Goal: Transaction & Acquisition: Purchase product/service

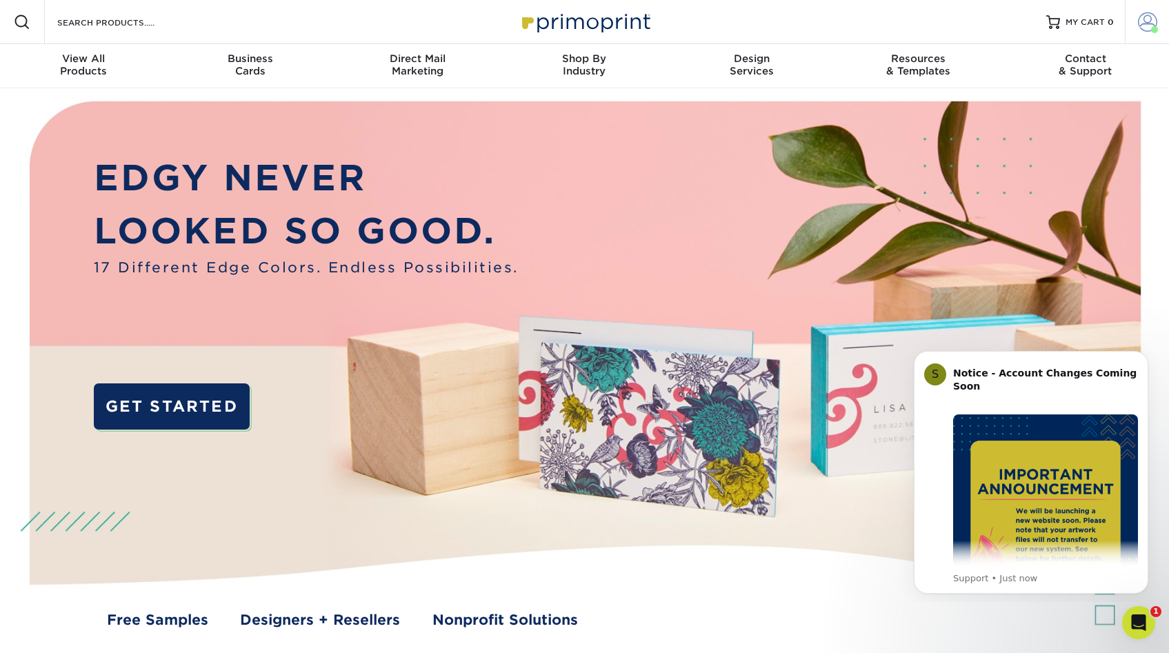
click at [1150, 22] on span at bounding box center [1147, 21] width 19 height 19
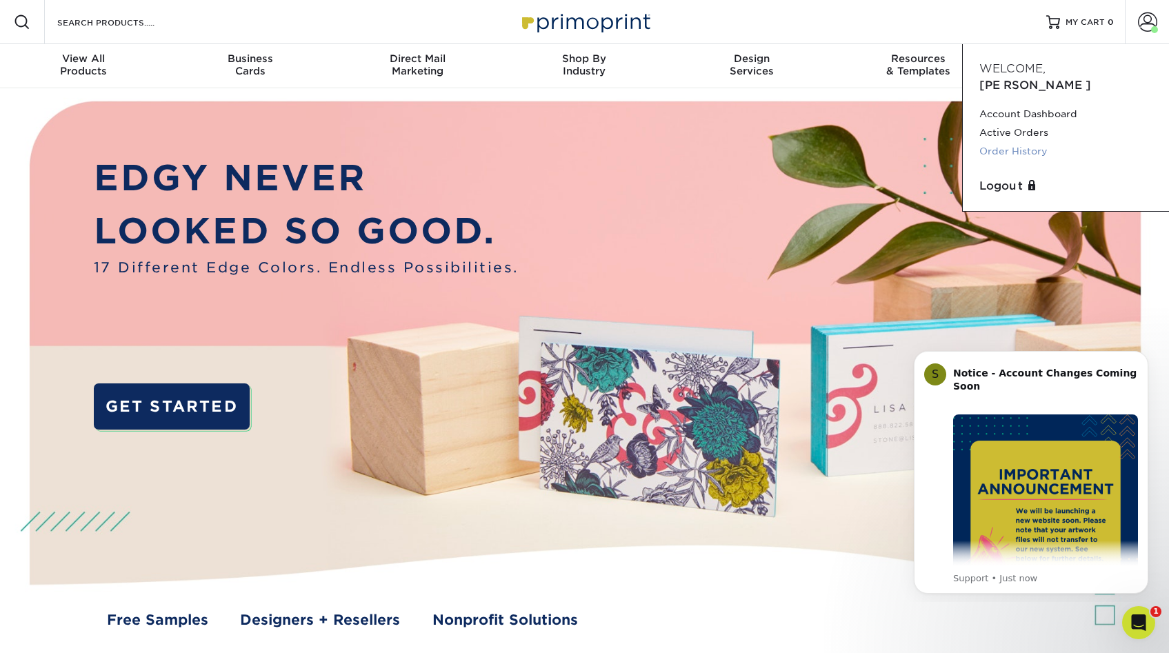
click at [1006, 142] on link "Order History" at bounding box center [1066, 151] width 173 height 19
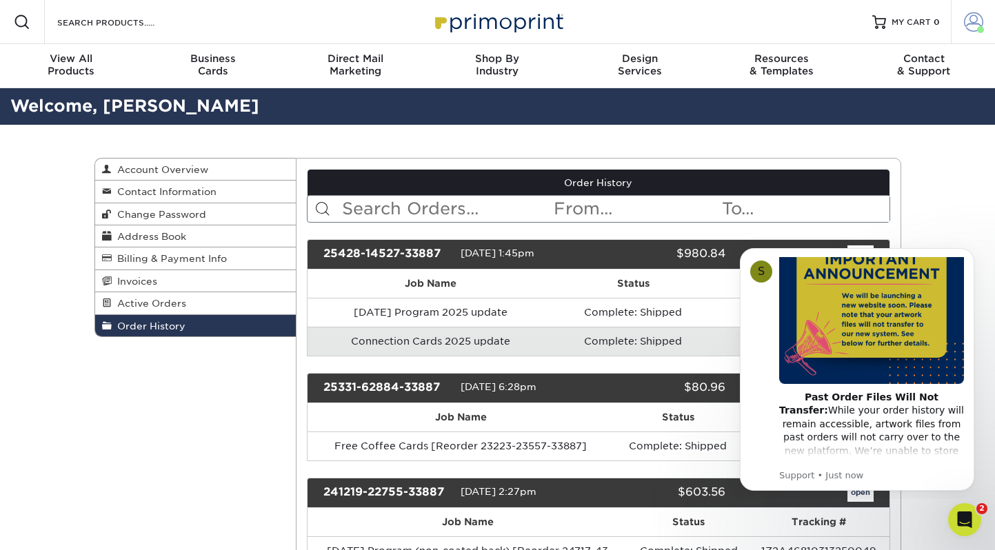
click at [969, 21] on span at bounding box center [973, 21] width 19 height 19
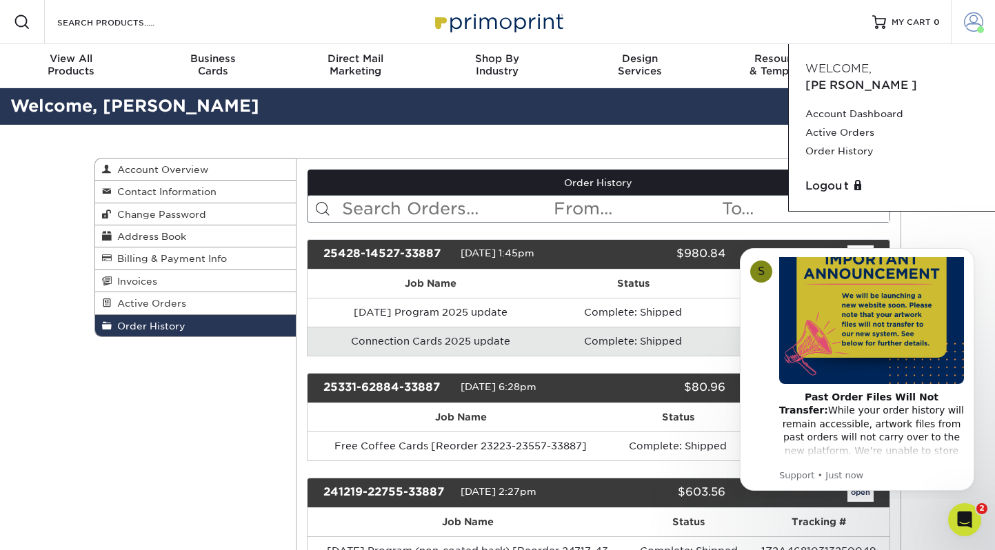
click at [843, 105] on link "Account Dashboard" at bounding box center [892, 114] width 173 height 19
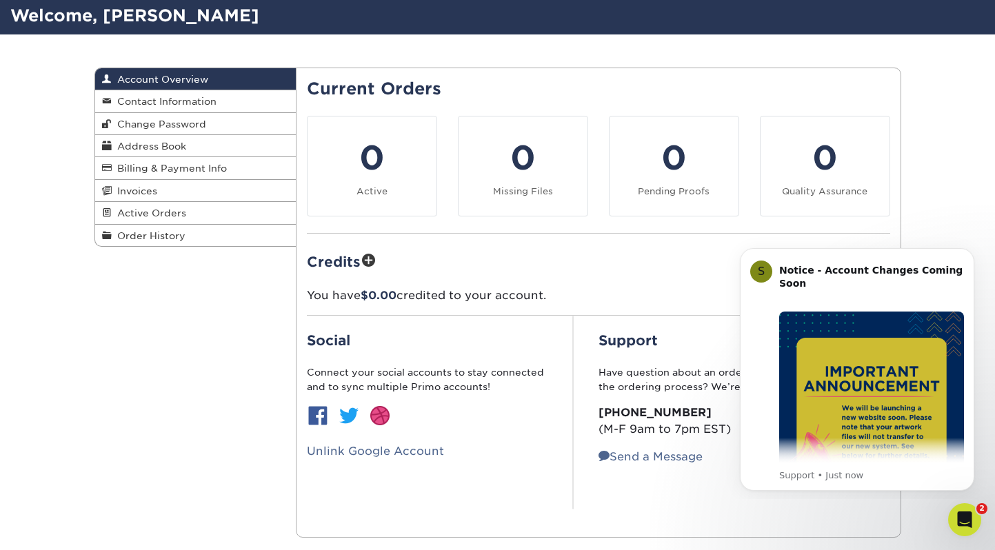
scroll to position [88, 0]
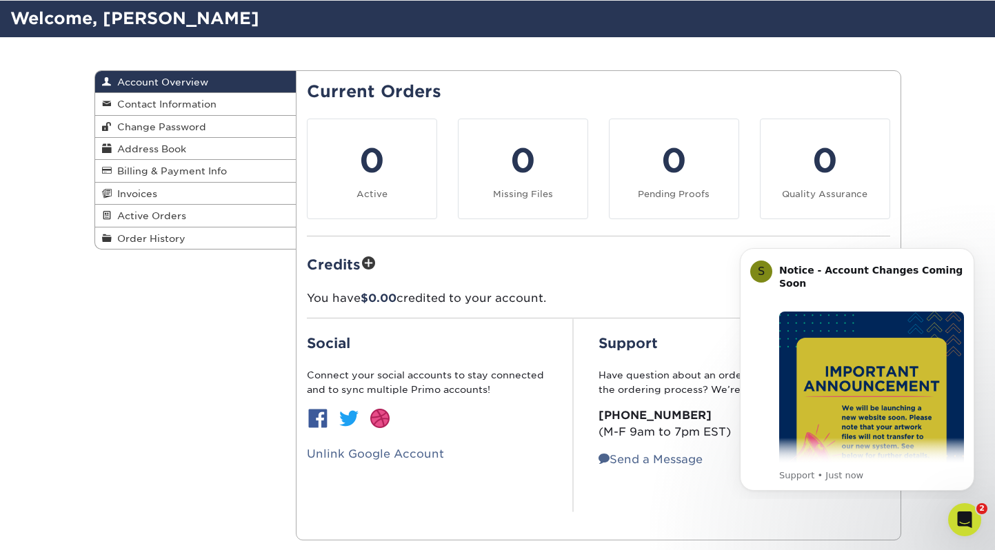
click at [161, 243] on span "Order History" at bounding box center [149, 238] width 74 height 11
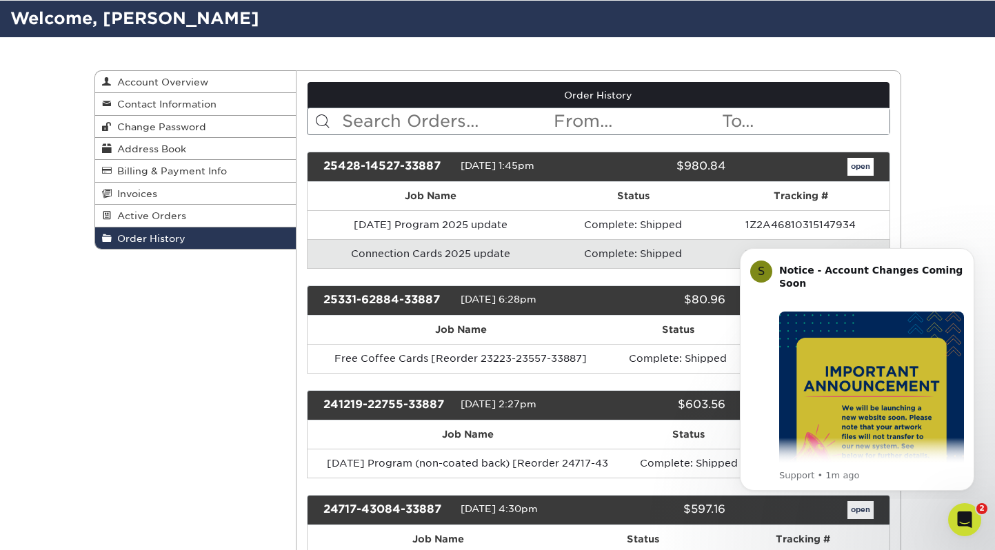
click at [156, 237] on span "Order History" at bounding box center [149, 238] width 74 height 11
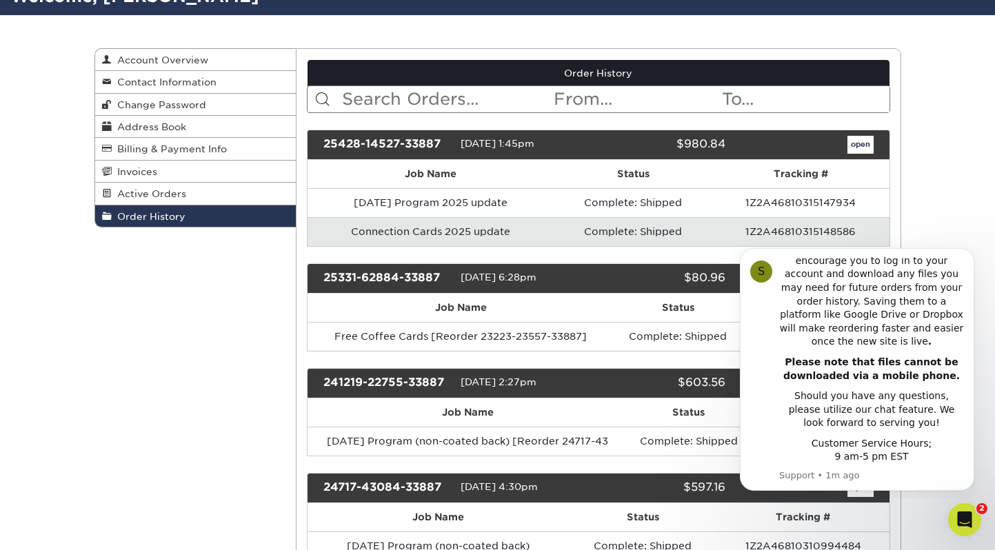
scroll to position [110, 0]
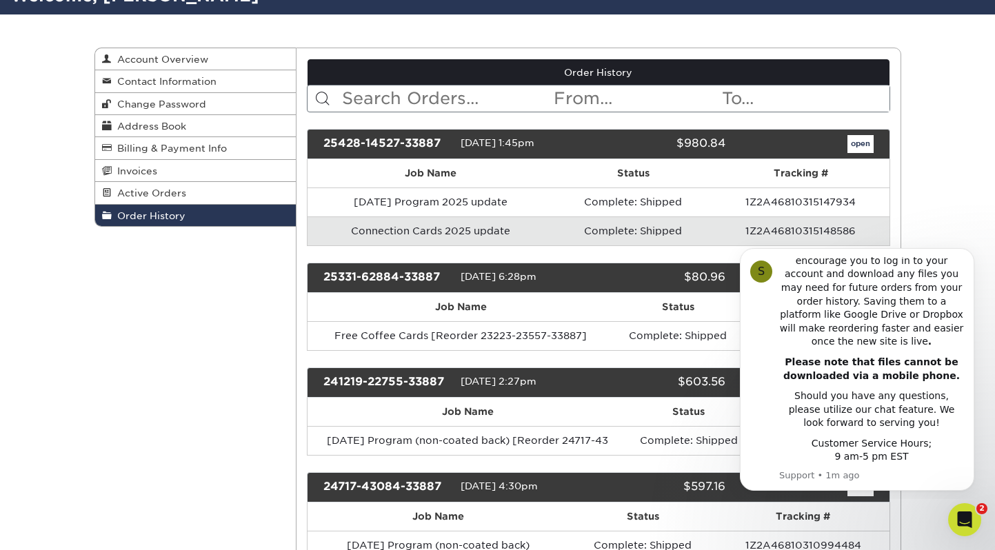
click at [457, 203] on td "[DATE] Program 2025 update" at bounding box center [431, 202] width 246 height 29
drag, startPoint x: 0, startPoint y: 0, endPoint x: 857, endPoint y: 147, distance: 869.3
click at [857, 147] on link "open" at bounding box center [861, 144] width 26 height 18
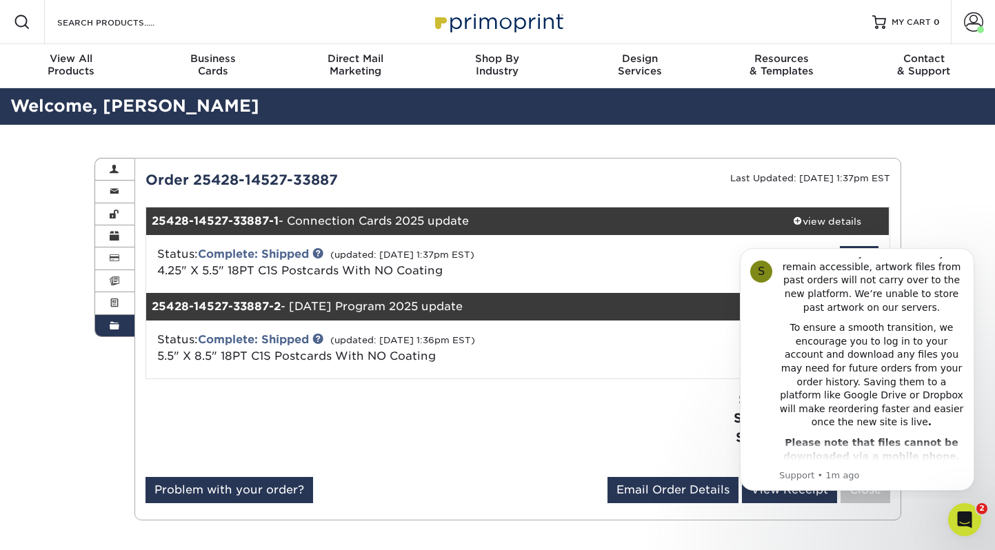
scroll to position [241, 0]
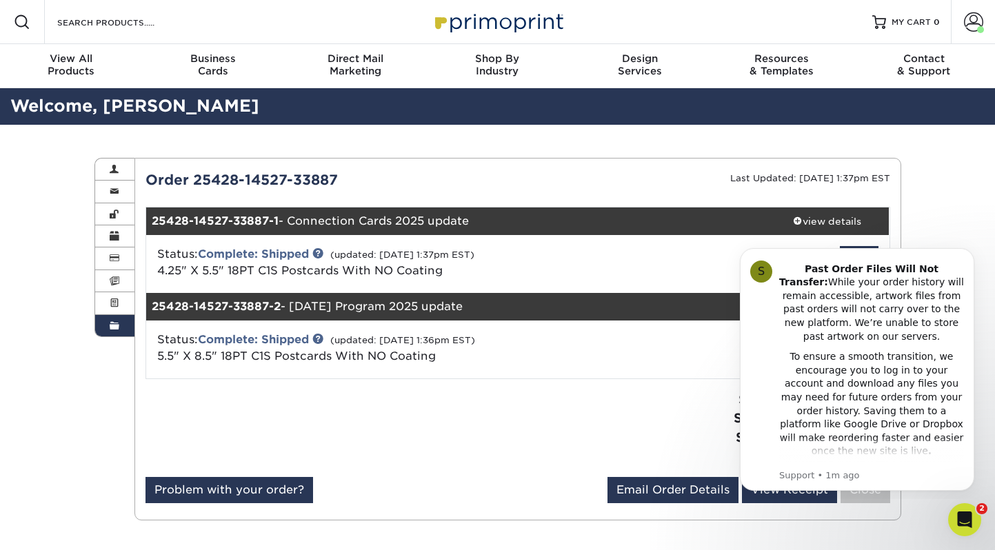
click at [797, 222] on span at bounding box center [798, 221] width 10 height 10
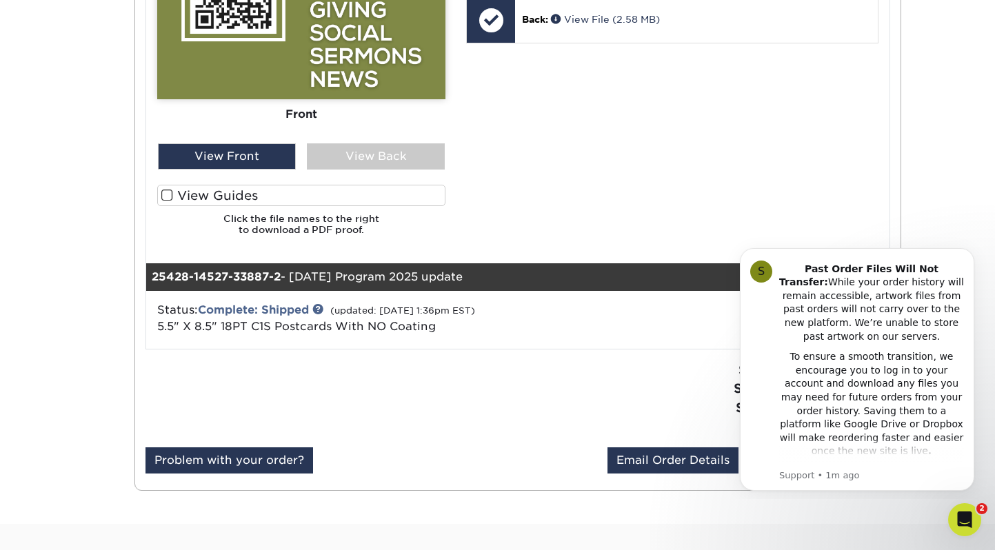
scroll to position [748, 0]
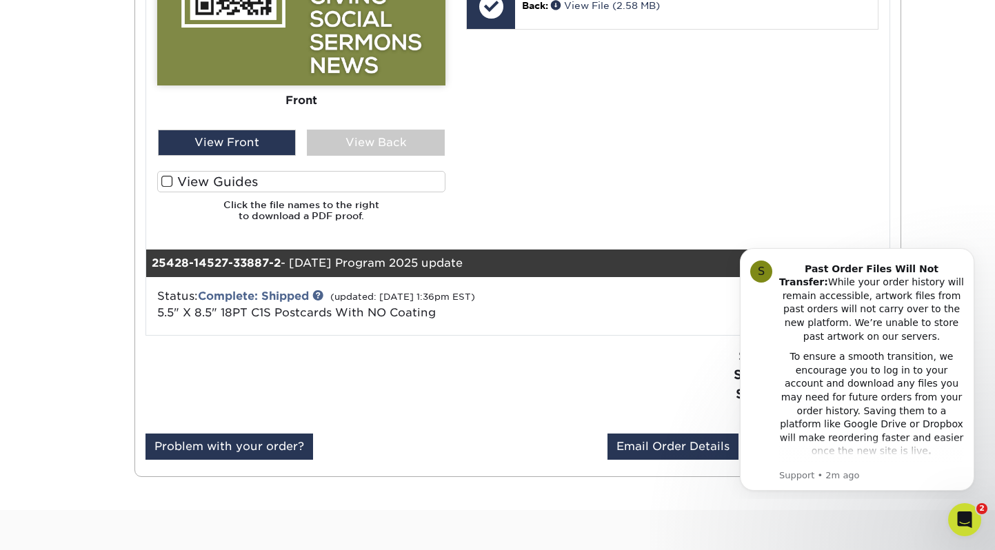
drag, startPoint x: 857, startPoint y: 147, endPoint x: 368, endPoint y: 36, distance: 500.9
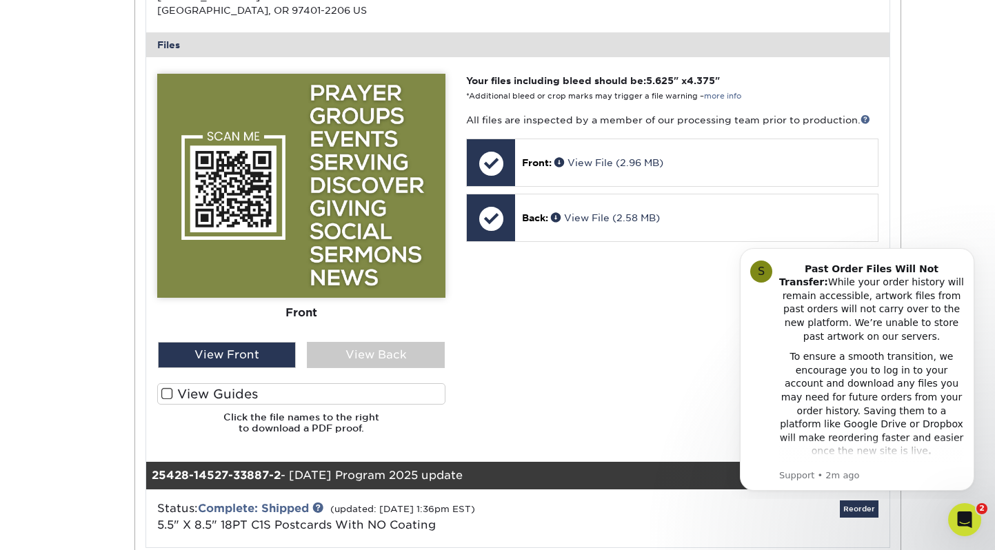
scroll to position [522, 0]
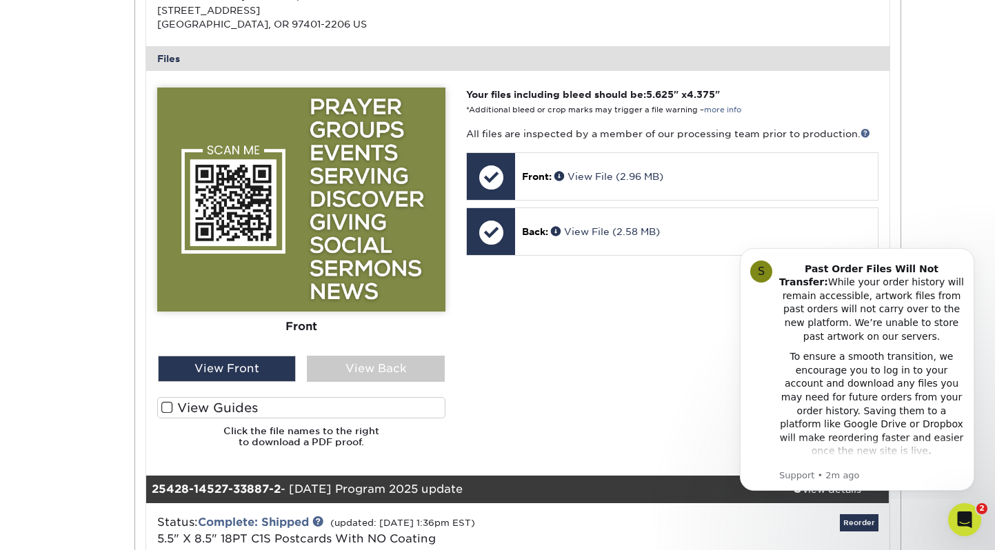
click at [590, 175] on link "View File (2.96 MB)" at bounding box center [609, 176] width 109 height 11
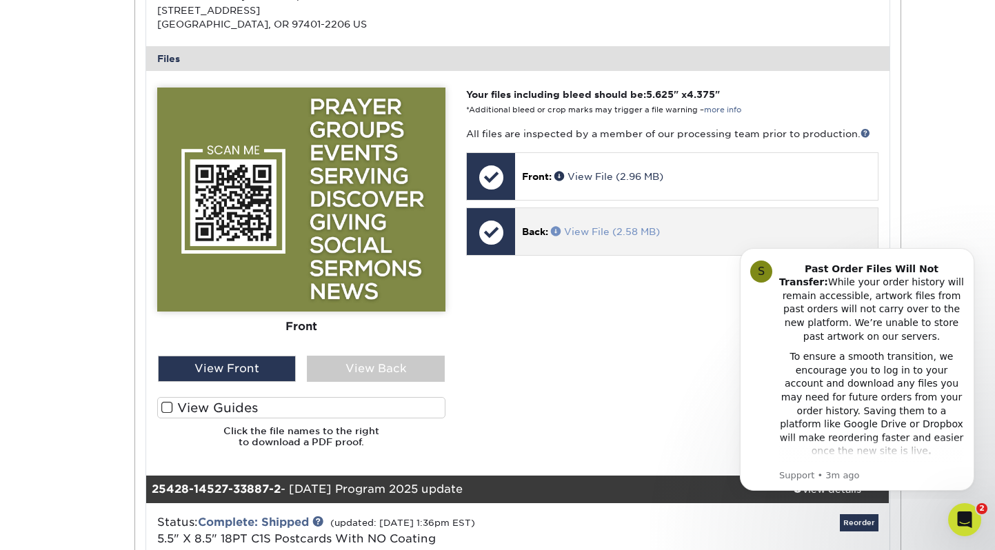
click at [596, 231] on link "View File (2.58 MB)" at bounding box center [605, 231] width 109 height 11
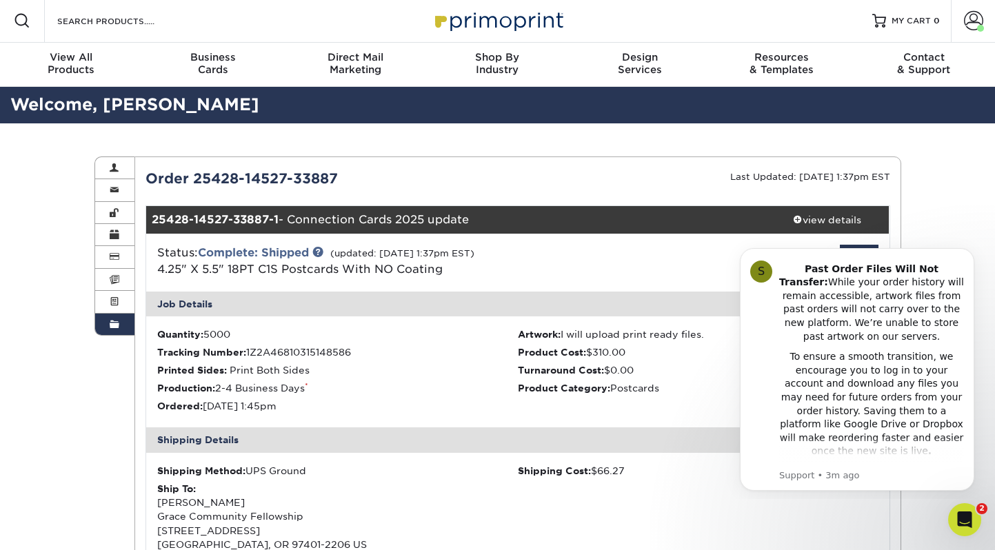
scroll to position [0, 0]
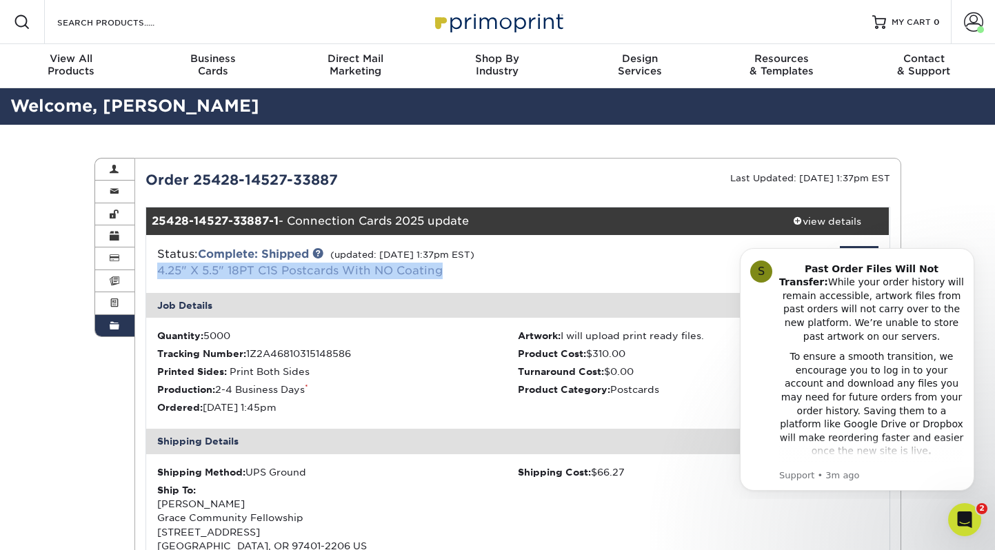
drag, startPoint x: 458, startPoint y: 268, endPoint x: 157, endPoint y: 264, distance: 300.8
click at [157, 264] on div "Status: Complete: Shipped (updated: 05/01/2025 1:37pm EST) 4.25" X 5.5" 18PT C1…" at bounding box center [394, 262] width 495 height 33
copy link "4.25" X 5.5" 18PT C1S Postcards With NO Coating"
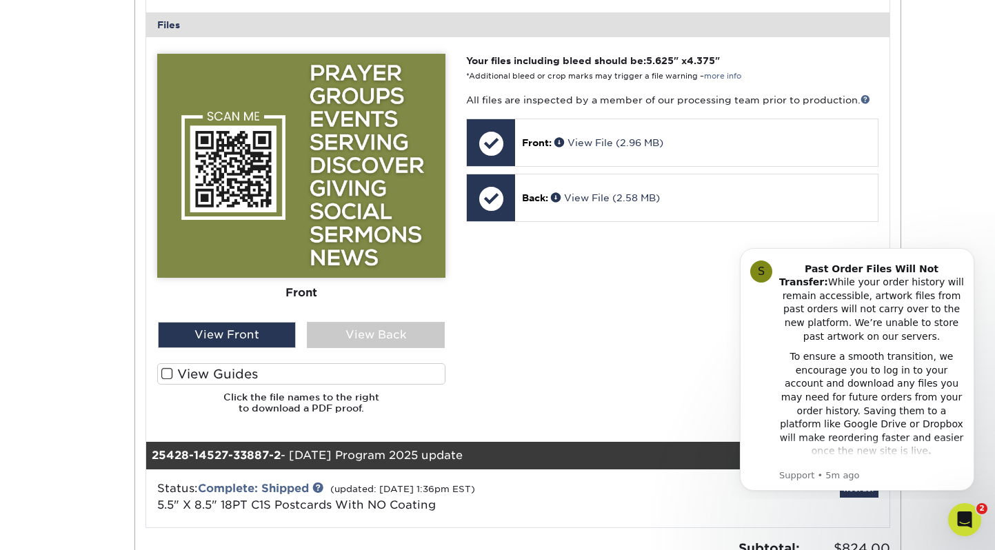
scroll to position [602, 0]
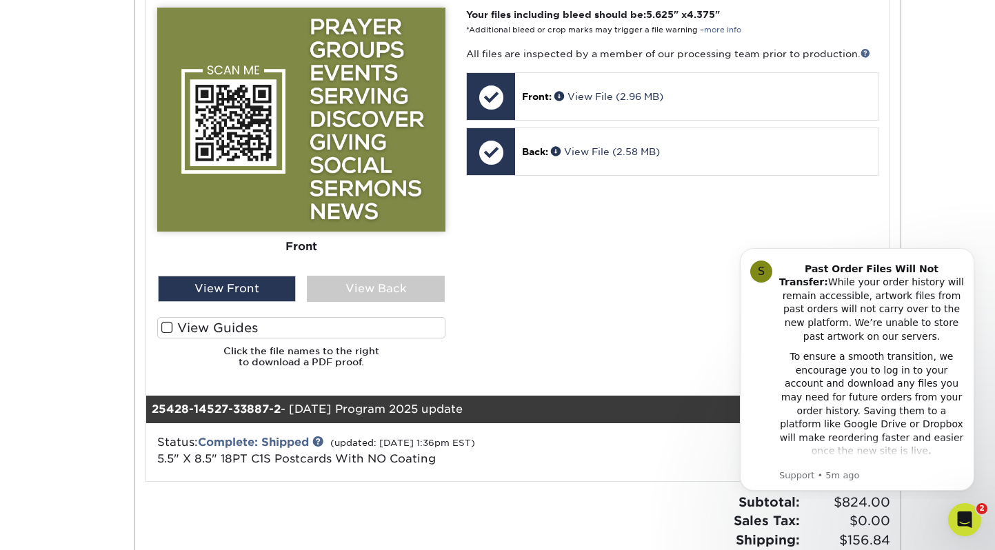
scroll to position [88, 0]
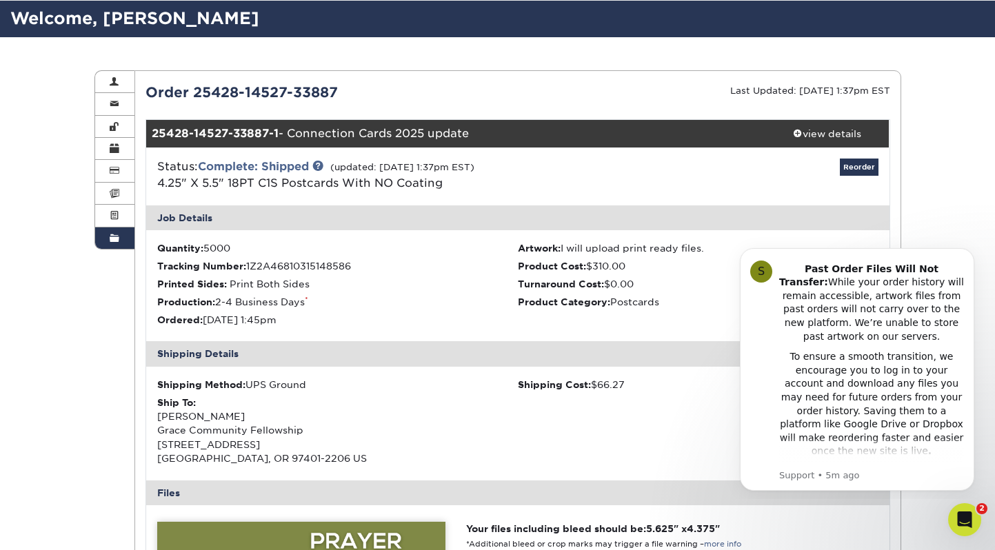
click at [361, 310] on ul "Quantity: 5000 Artwork: I will upload print ready files. Tracking Number: 1Z2A4…" at bounding box center [518, 285] width 744 height 111
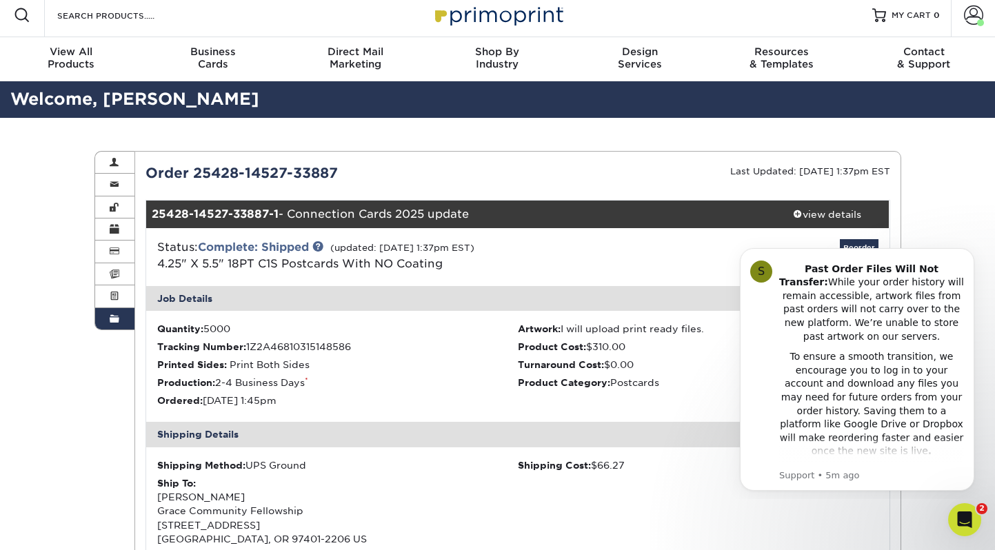
scroll to position [0, 0]
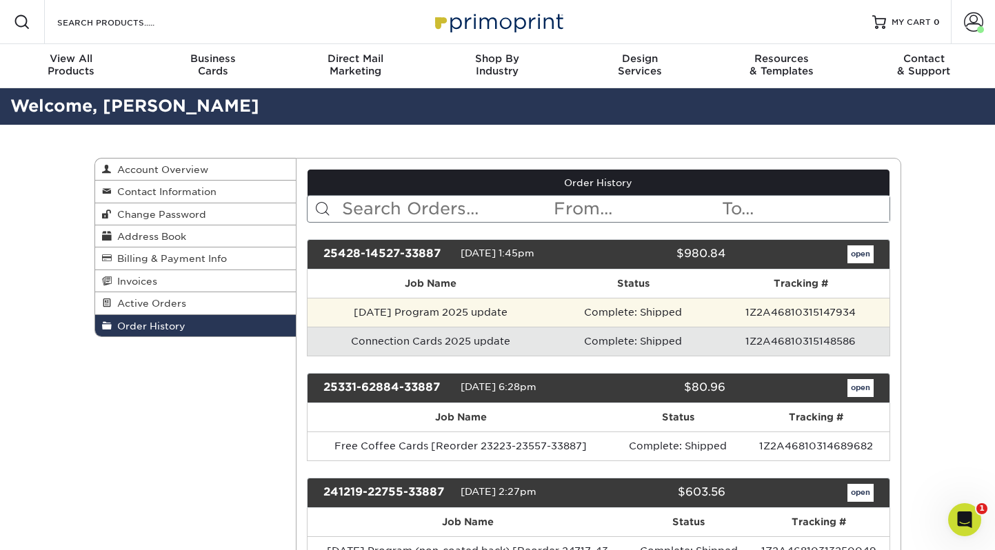
click at [426, 311] on td "Sunday Program 2025 update" at bounding box center [431, 312] width 246 height 29
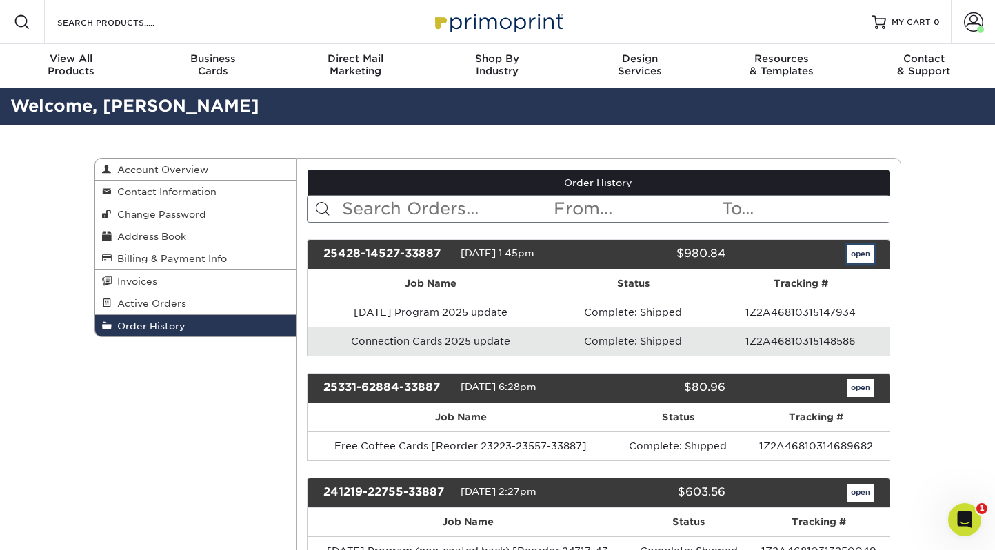
click at [871, 259] on link "open" at bounding box center [861, 255] width 26 height 18
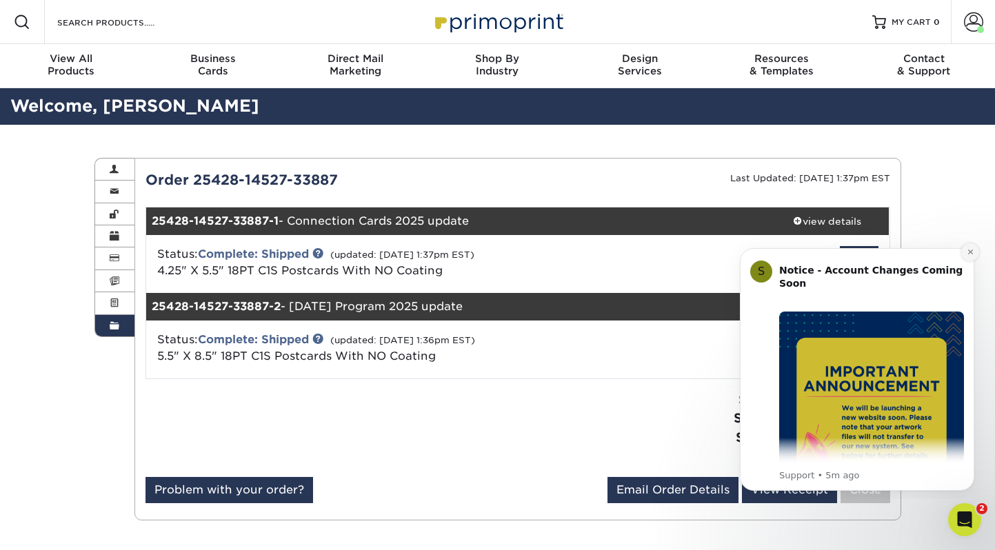
click at [971, 250] on icon "Dismiss notification" at bounding box center [971, 252] width 8 height 8
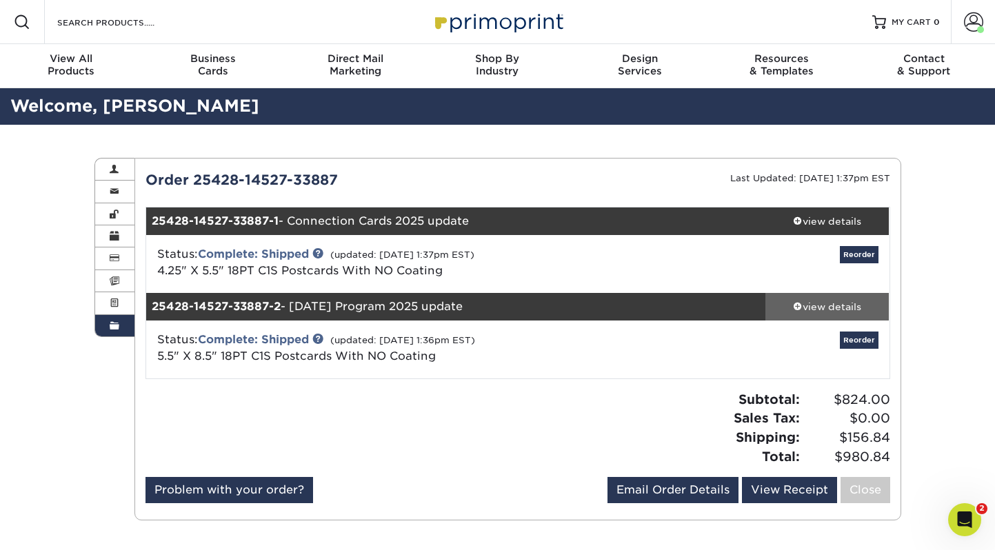
click at [837, 308] on div "view details" at bounding box center [828, 307] width 124 height 14
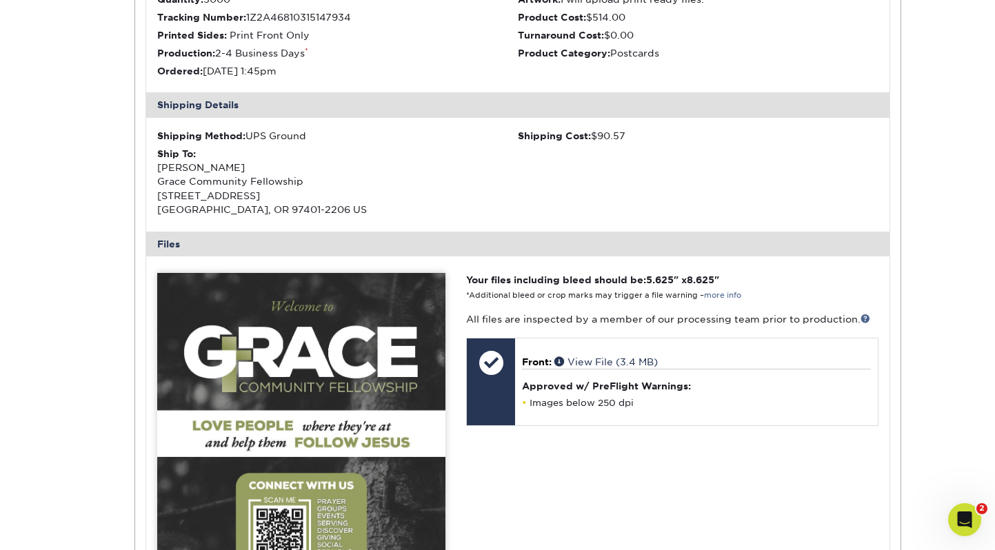
scroll to position [420, 0]
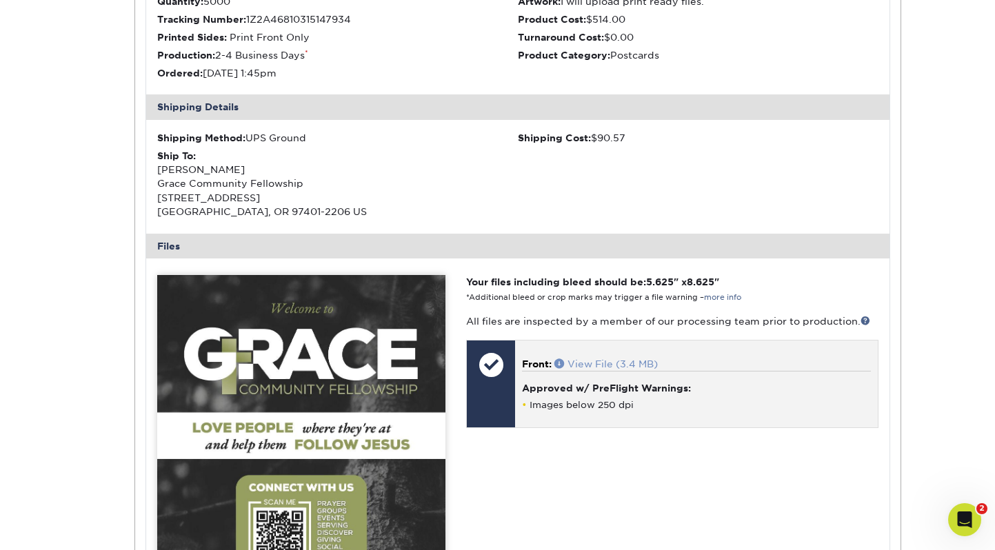
click link "View File (3.4 MB)"
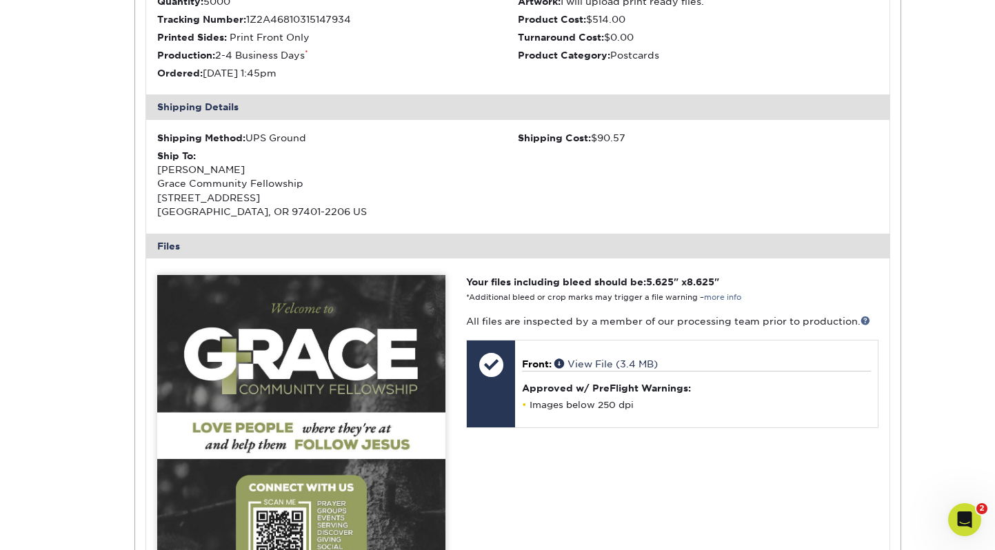
scroll to position [0, 0]
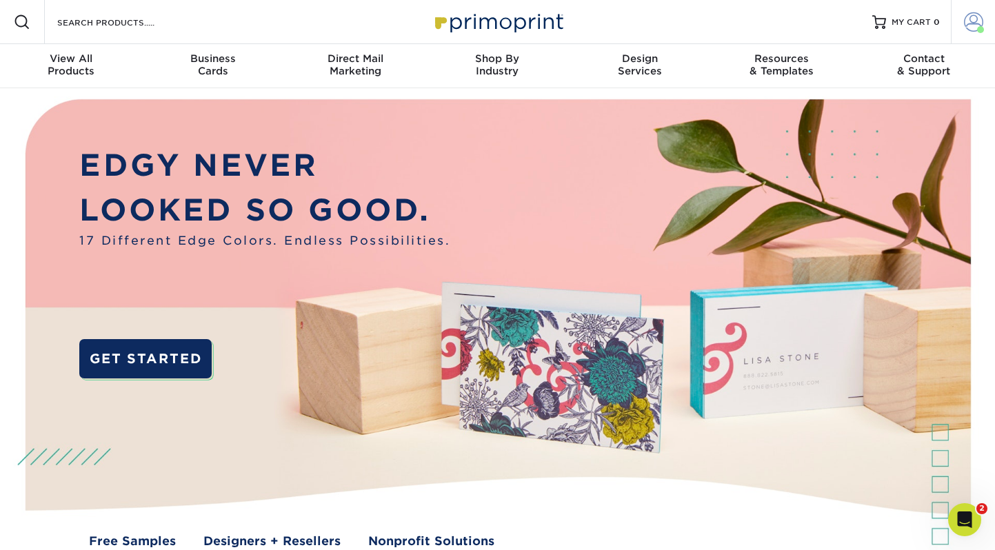
click at [971, 32] on link "Account" at bounding box center [973, 22] width 44 height 44
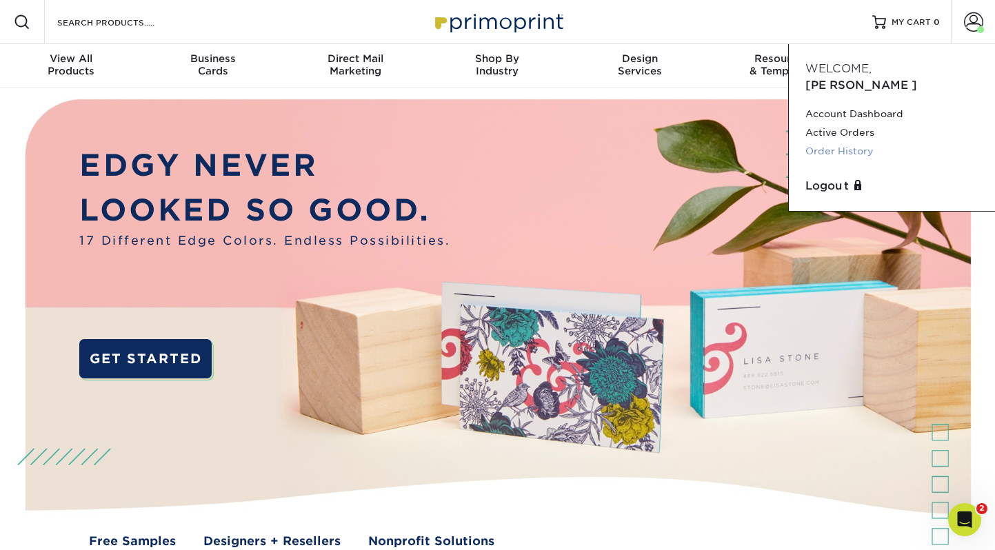
click at [841, 142] on link "Order History" at bounding box center [892, 151] width 173 height 19
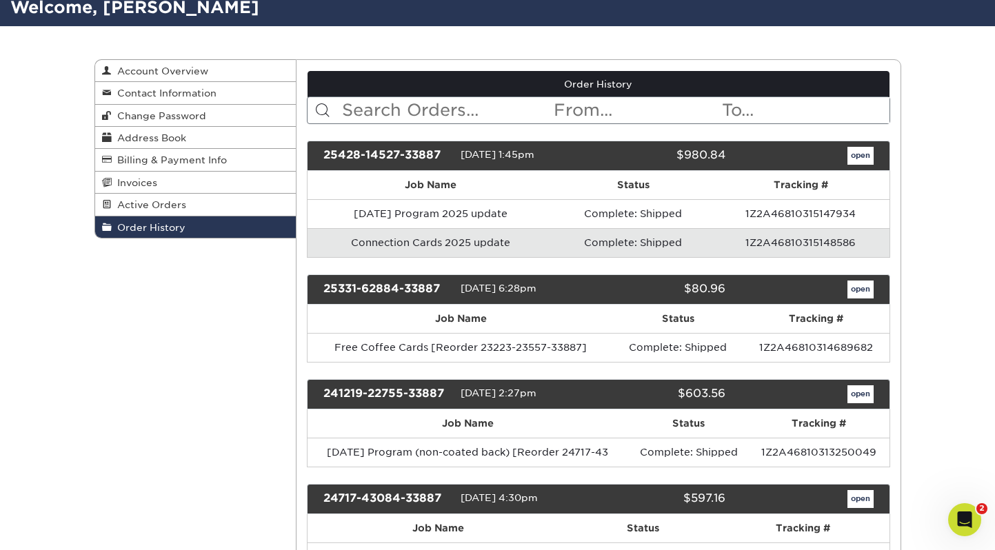
scroll to position [120, 0]
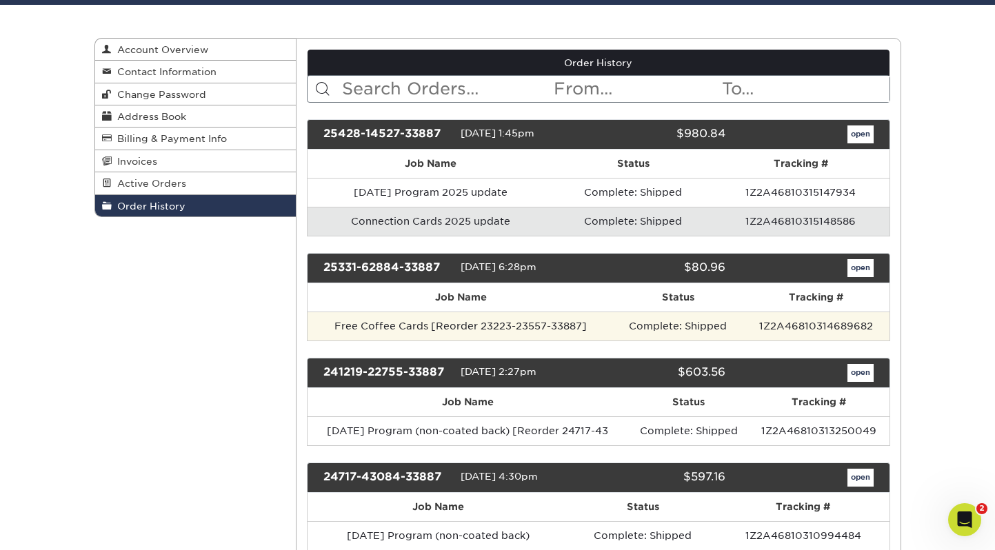
click at [619, 327] on td "Complete: Shipped" at bounding box center [678, 326] width 128 height 29
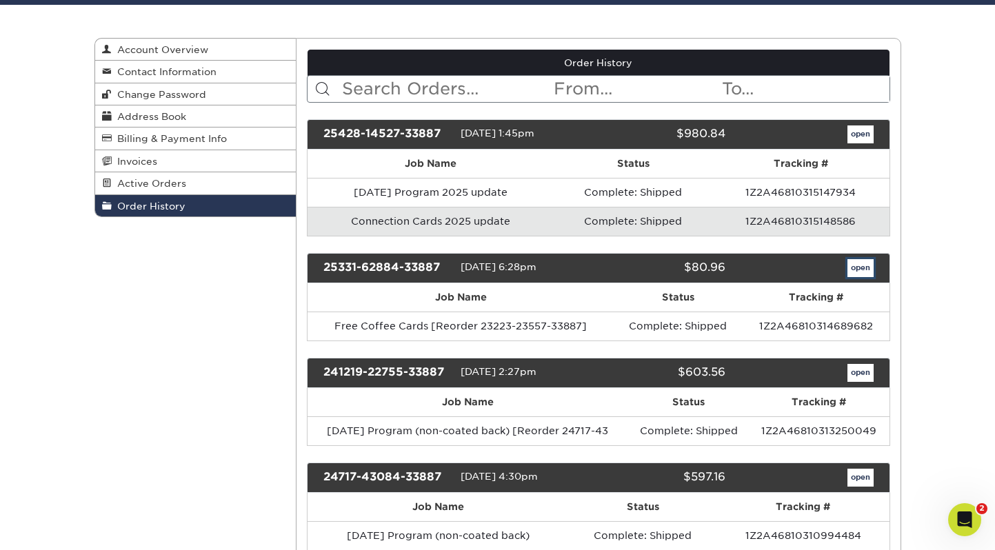
click at [858, 266] on link "open" at bounding box center [861, 268] width 26 height 18
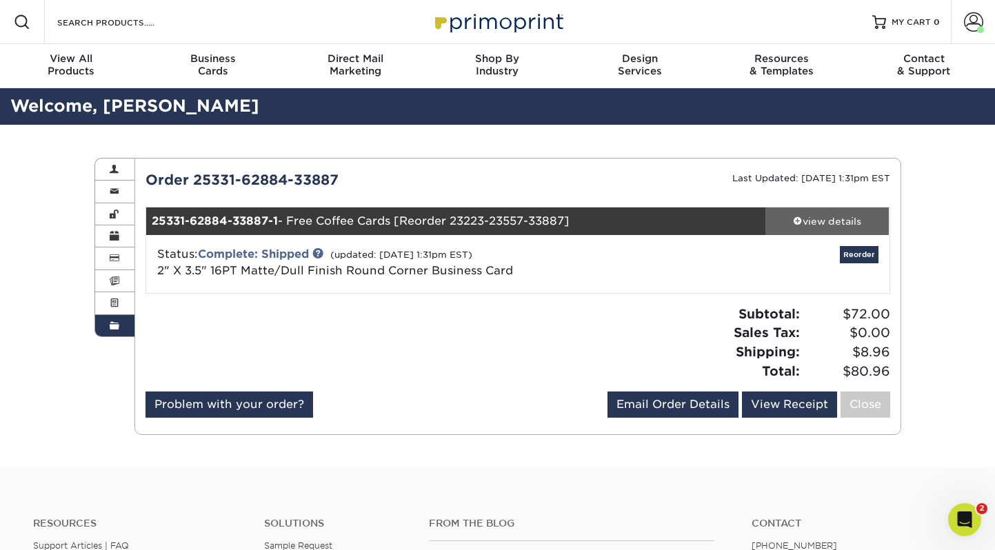
click at [829, 219] on div "view details" at bounding box center [828, 222] width 124 height 14
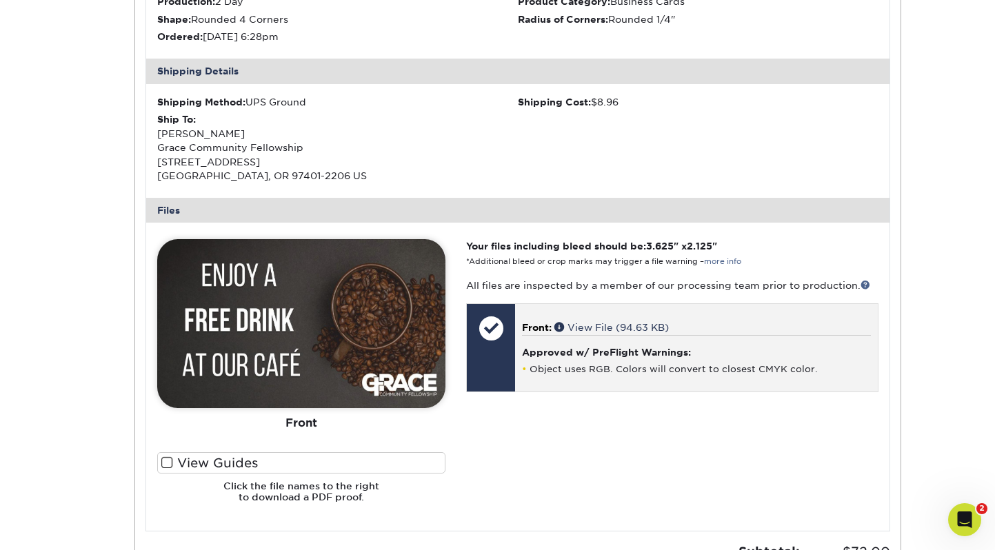
scroll to position [389, 0]
click at [624, 326] on link "View File (94.63 KB)" at bounding box center [612, 326] width 115 height 11
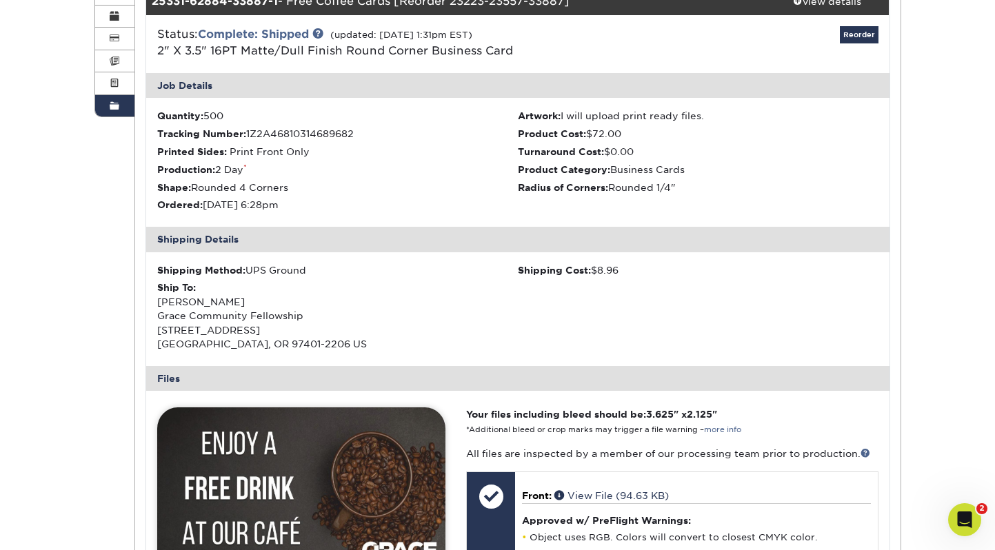
scroll to position [0, 0]
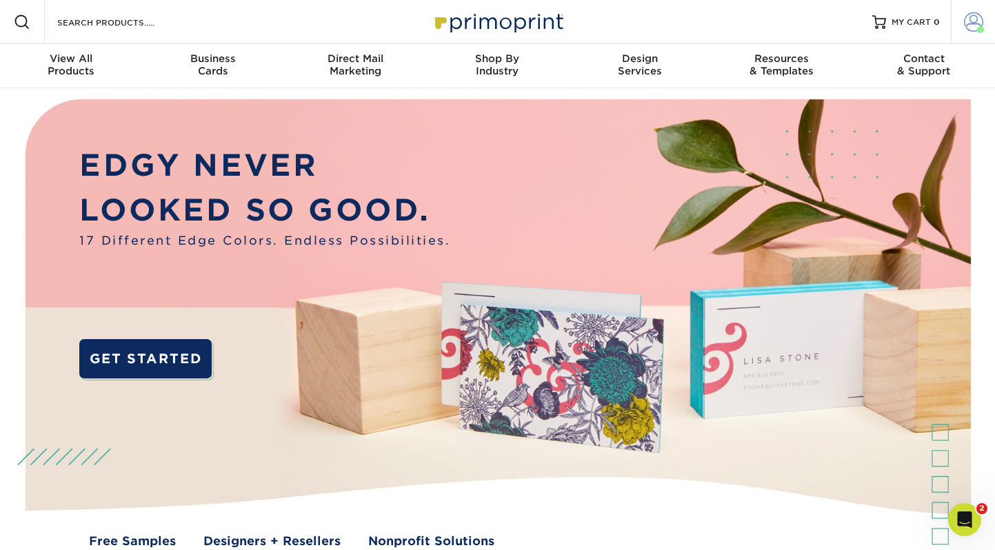
click at [977, 17] on span at bounding box center [973, 21] width 19 height 19
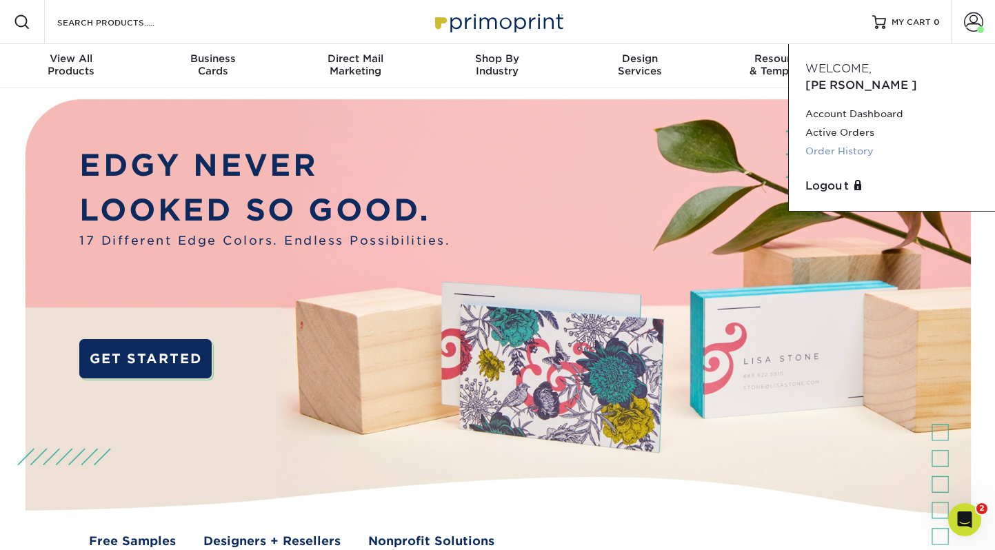
click at [864, 142] on link "Order History" at bounding box center [892, 151] width 173 height 19
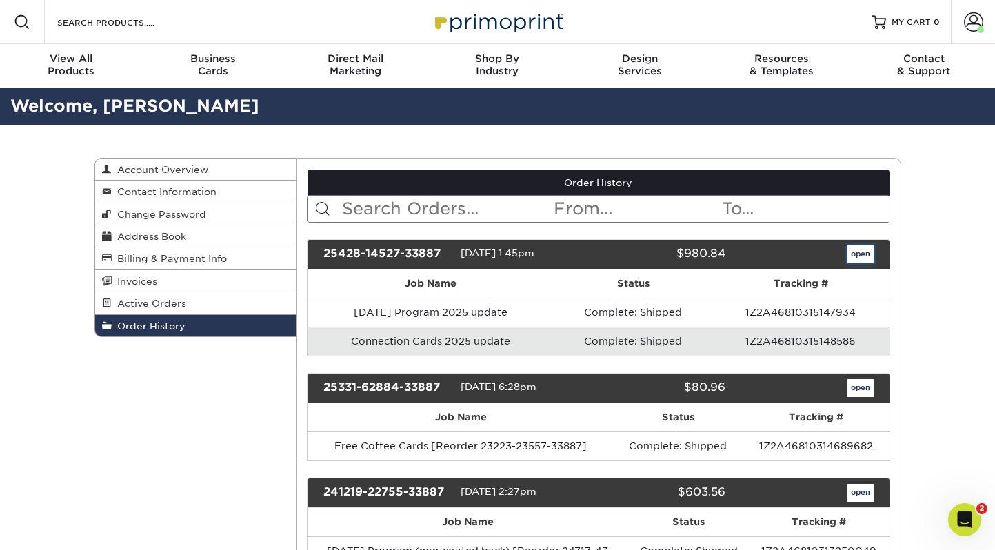
click at [862, 247] on link "open" at bounding box center [861, 255] width 26 height 18
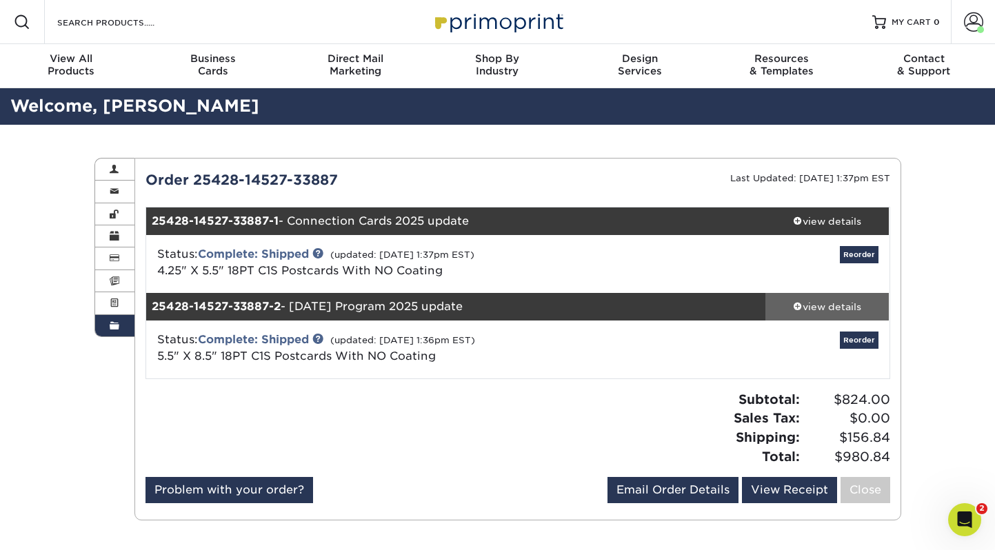
click at [811, 306] on div "view details" at bounding box center [828, 307] width 124 height 14
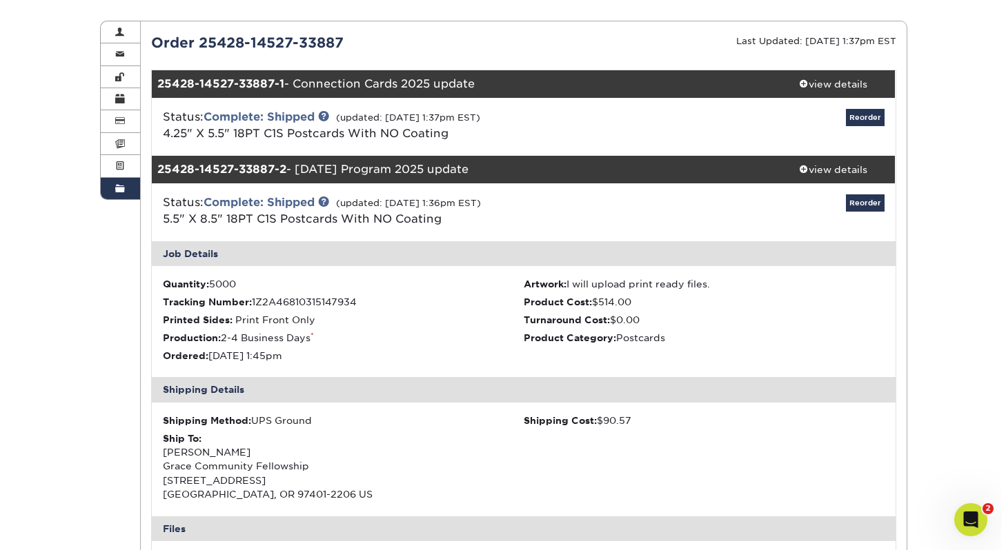
scroll to position [128, 0]
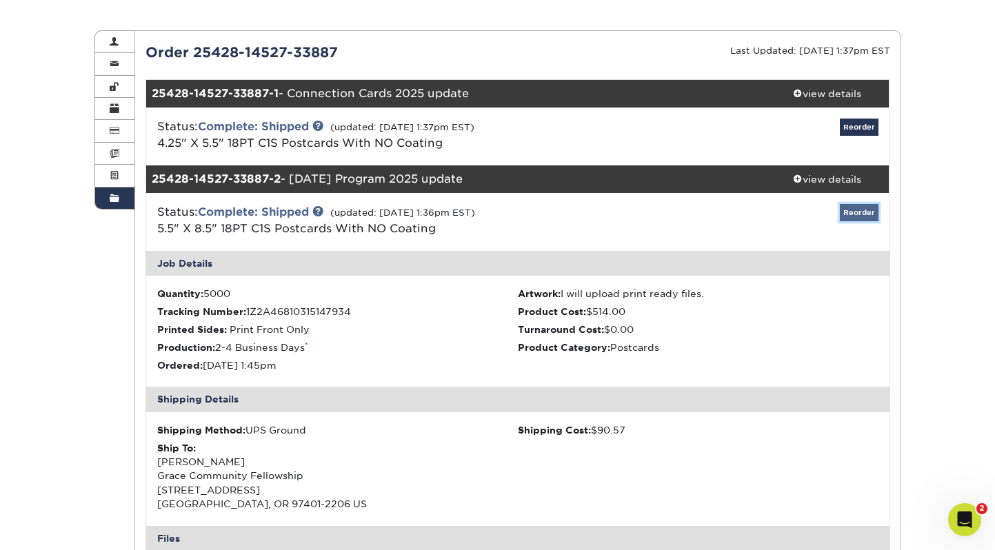
click at [860, 212] on link "Reorder" at bounding box center [859, 212] width 39 height 17
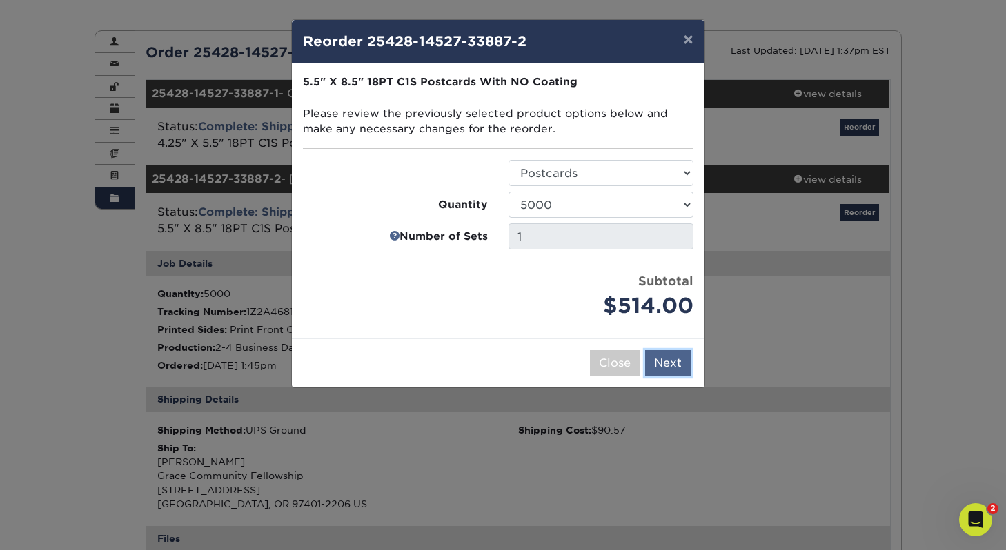
click at [677, 362] on button "Next" at bounding box center [668, 363] width 46 height 26
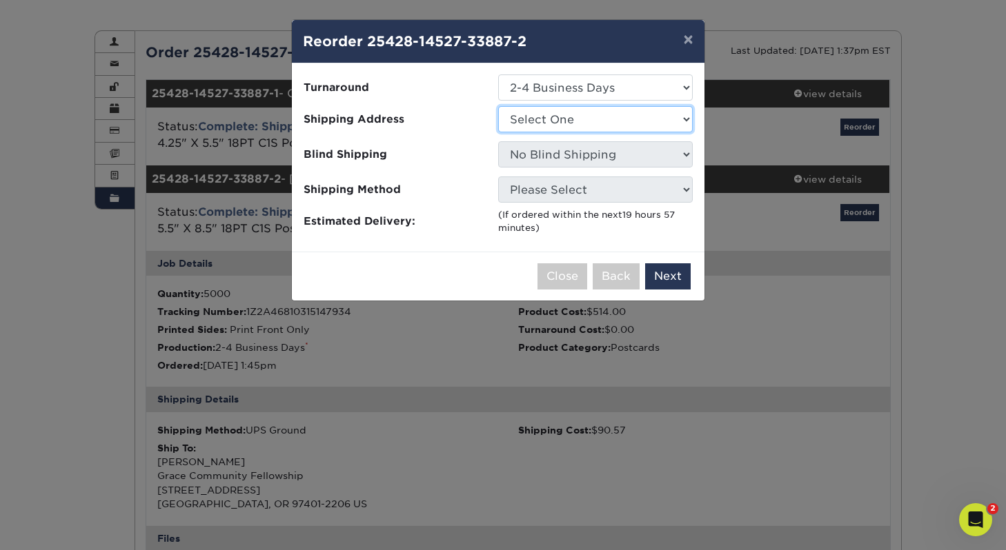
click at [678, 115] on select "Select One Grace Community Fellowship Grace Community Fellowship" at bounding box center [595, 119] width 195 height 26
select select "245692"
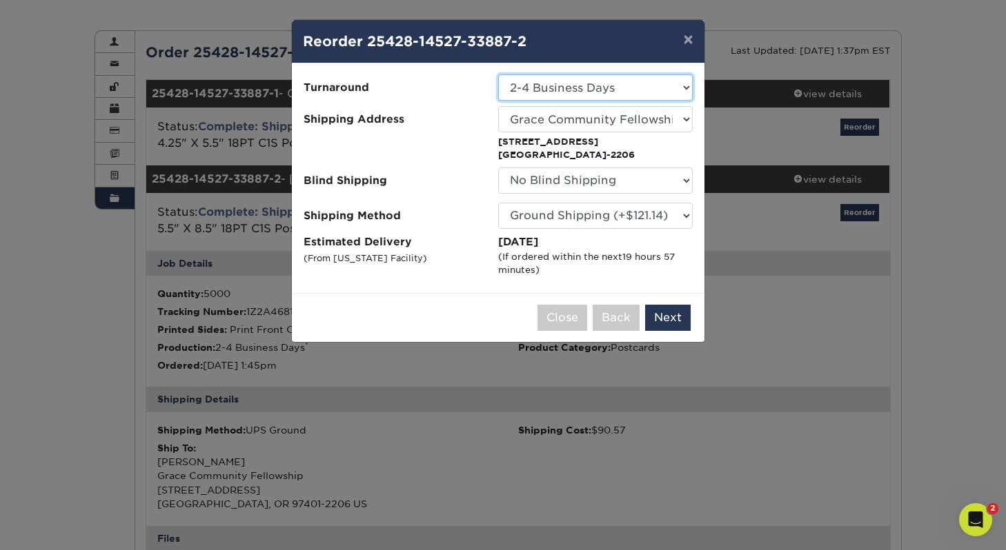
click at [683, 90] on select "Select One 2-4 Business Days" at bounding box center [595, 88] width 195 height 26
click at [498, 75] on select "Select One 2-4 Business Days" at bounding box center [595, 88] width 195 height 26
click at [679, 321] on button "Next" at bounding box center [668, 318] width 46 height 26
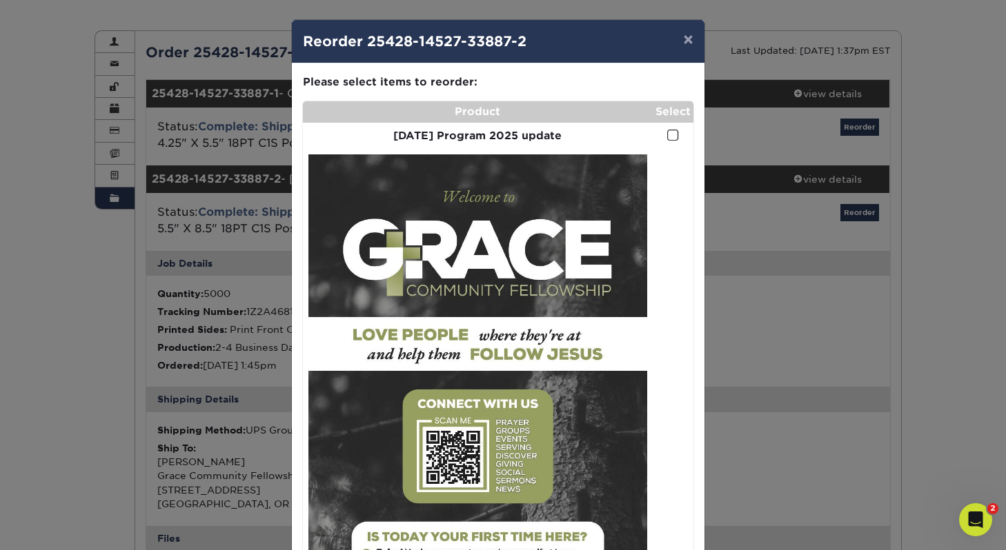
click at [671, 132] on span at bounding box center [673, 135] width 12 height 13
click at [0, 0] on input "checkbox" at bounding box center [0, 0] width 0 height 0
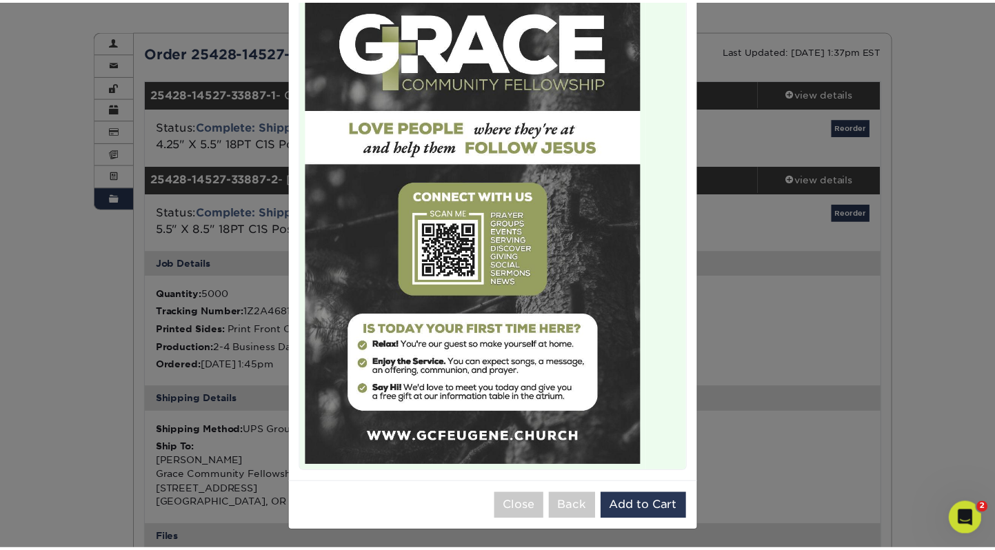
scroll to position [210, 0]
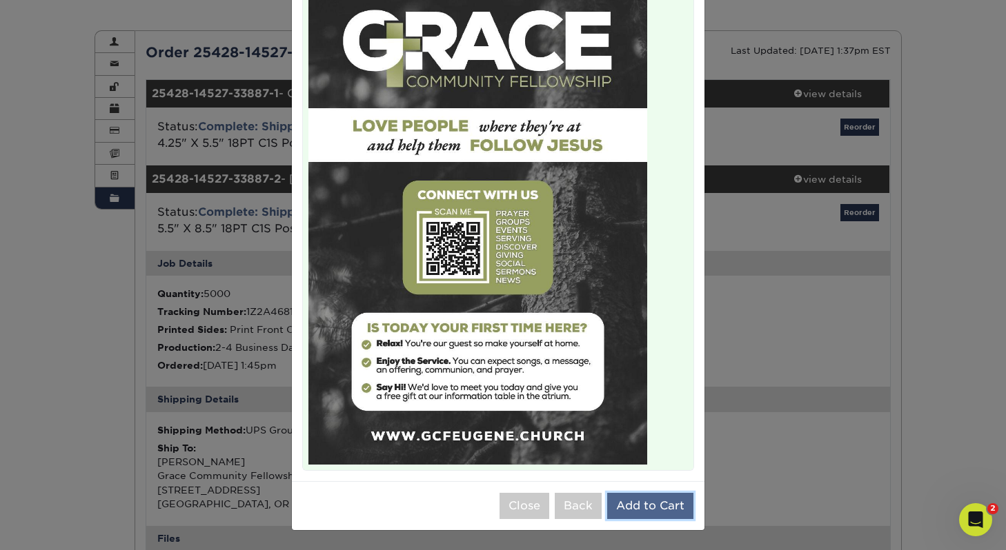
click at [646, 504] on button "Add to Cart" at bounding box center [650, 506] width 86 height 26
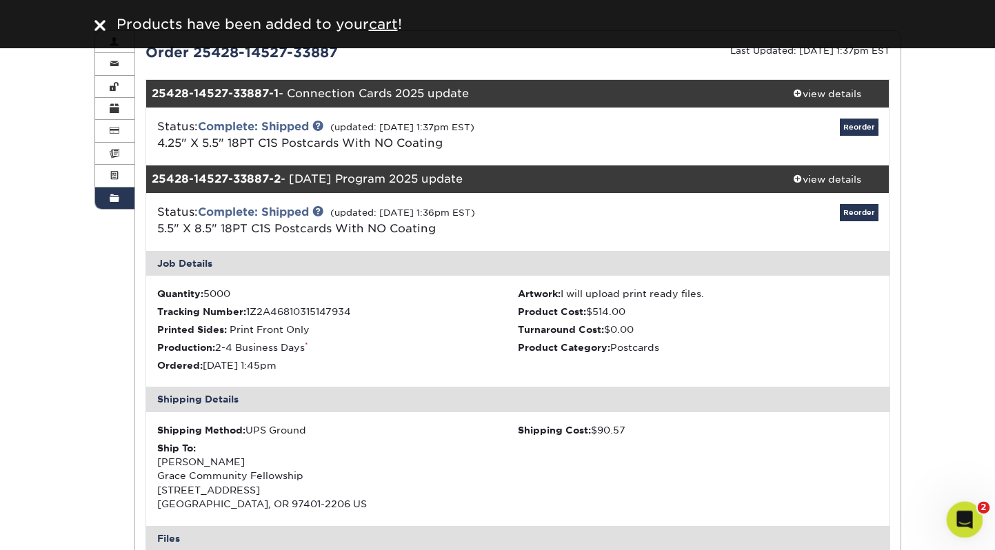
click at [962, 509] on icon "Open Intercom Messenger" at bounding box center [963, 518] width 23 height 23
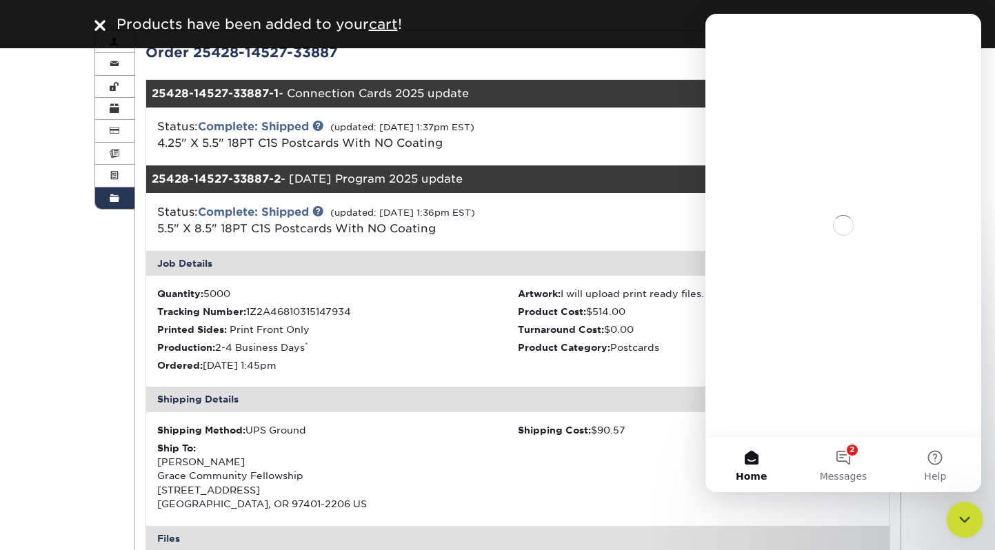
scroll to position [0, 0]
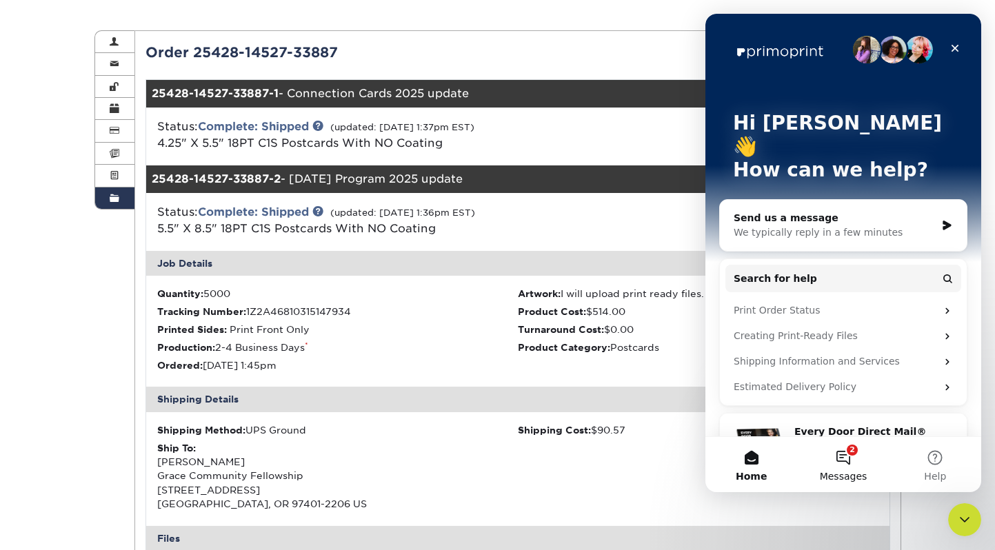
click at [840, 459] on button "2 Messages" at bounding box center [843, 464] width 92 height 55
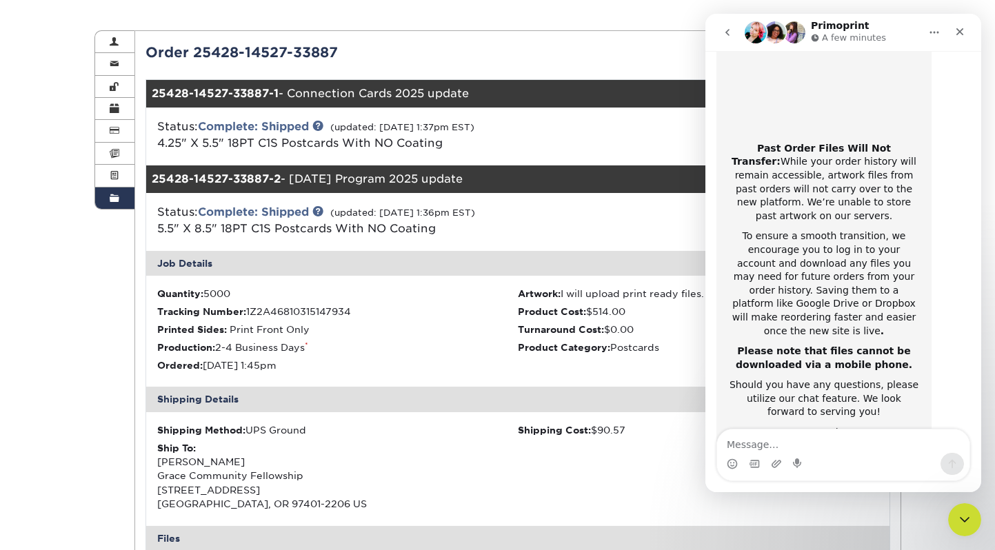
scroll to position [226, 0]
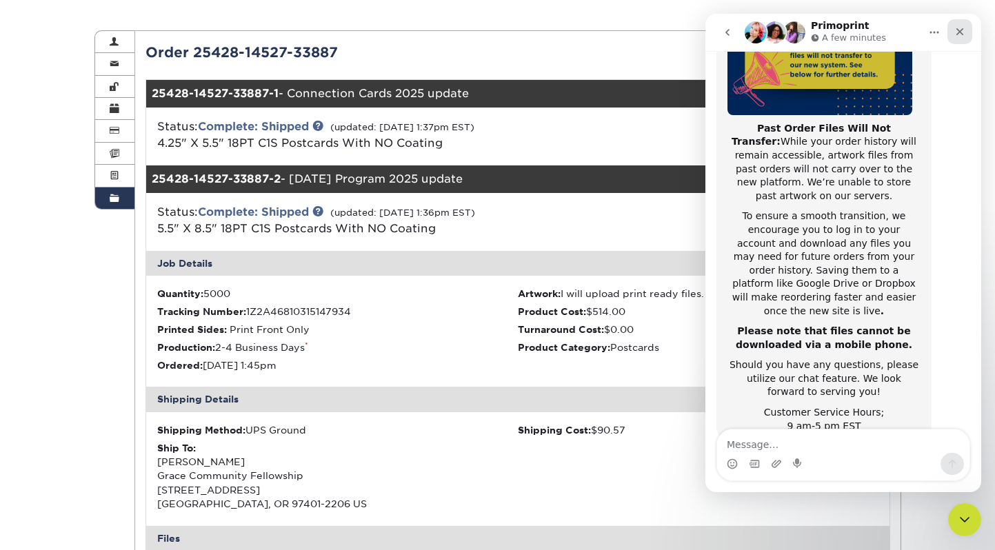
click at [969, 30] on div "Close" at bounding box center [960, 31] width 25 height 25
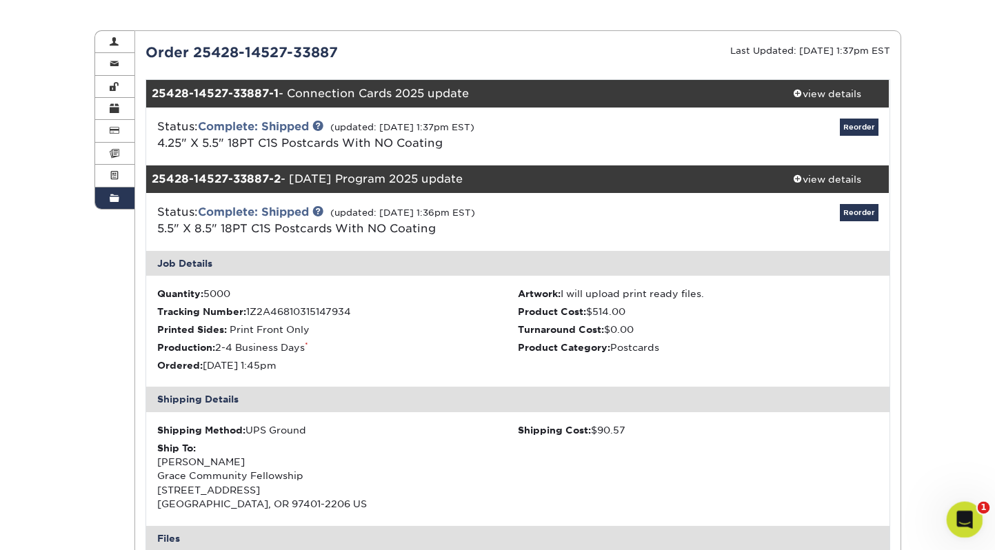
click at [970, 524] on div "Open Intercom Messenger" at bounding box center [963, 518] width 46 height 46
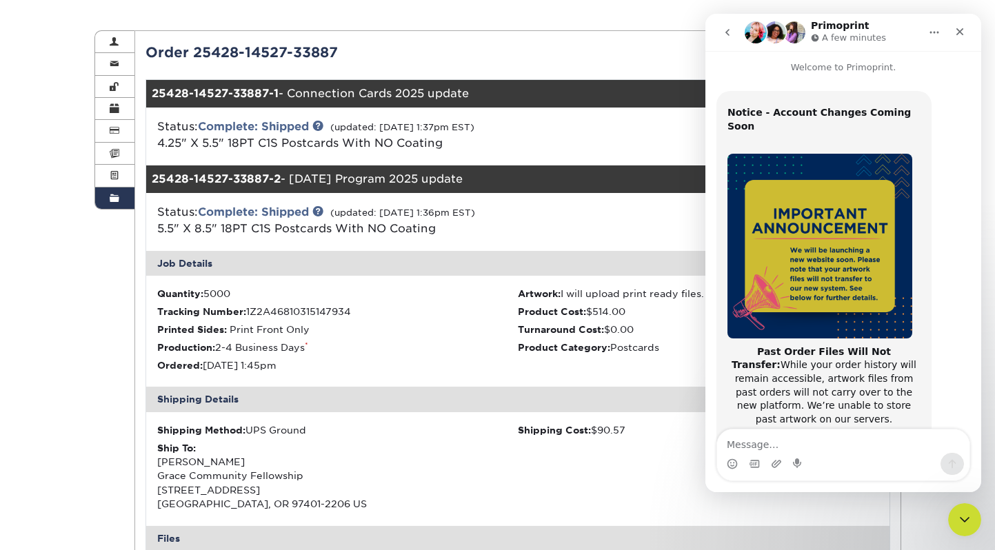
scroll to position [0, 0]
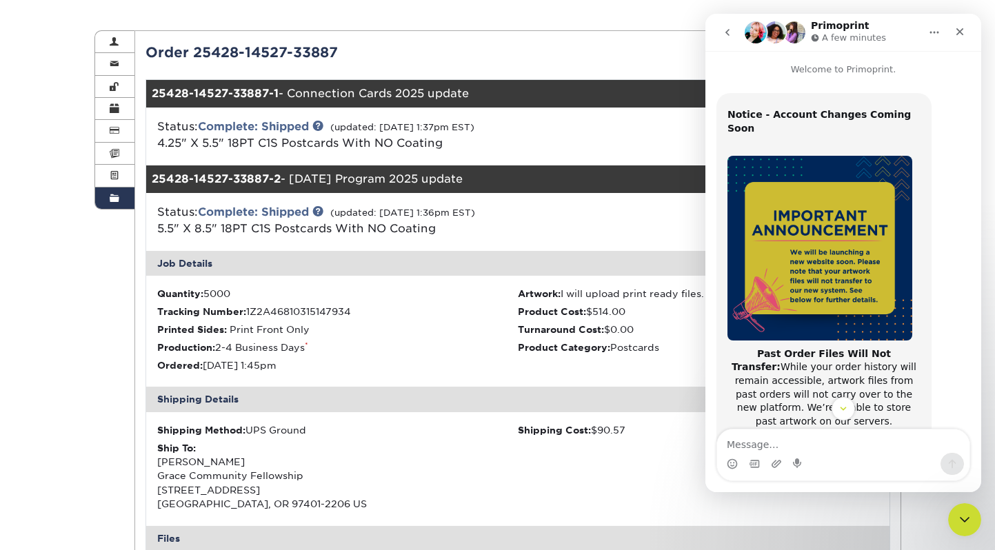
click at [728, 32] on icon "go back" at bounding box center [727, 32] width 11 height 11
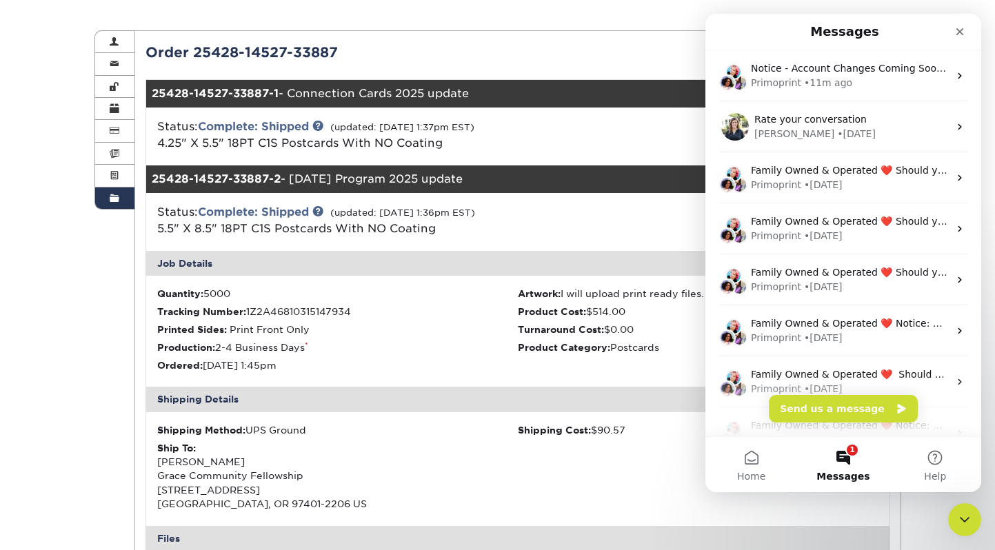
click at [844, 454] on button "1 Messages" at bounding box center [843, 464] width 92 height 55
drag, startPoint x: 957, startPoint y: 30, endPoint x: 1660, endPoint y: 69, distance: 704.0
click at [957, 30] on icon "Close" at bounding box center [961, 32] width 8 height 8
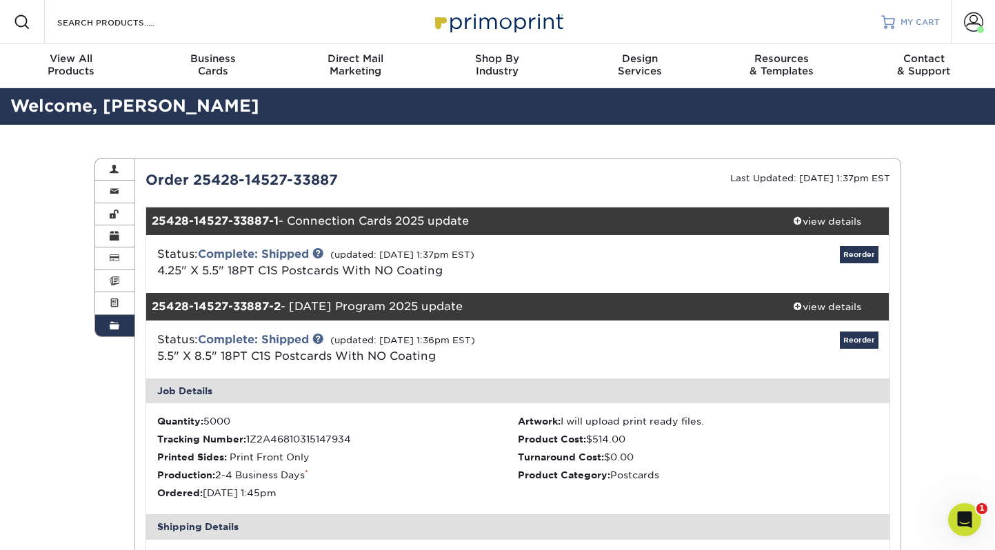
click at [928, 21] on span "MY CART" at bounding box center [920, 23] width 39 height 12
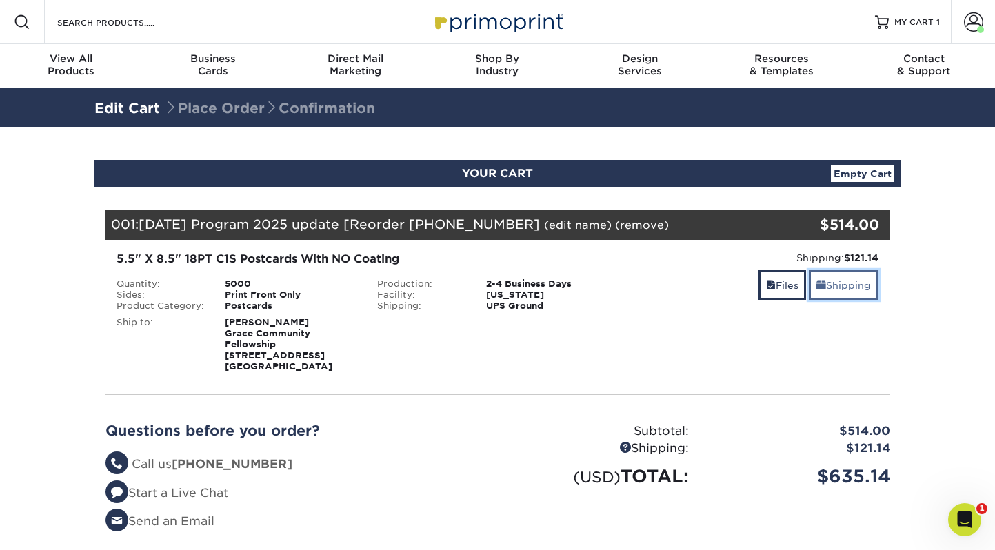
click at [842, 287] on link "Shipping" at bounding box center [844, 285] width 70 height 30
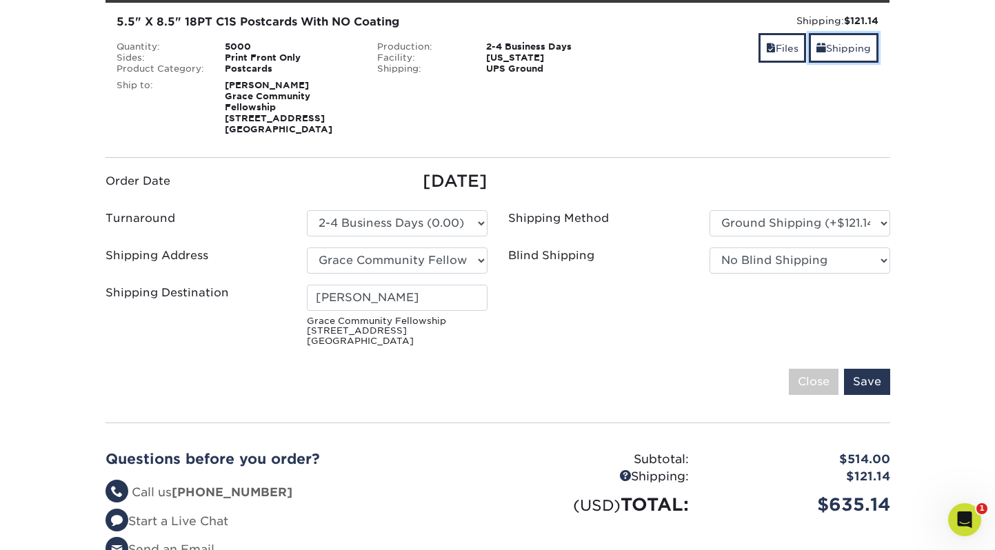
scroll to position [284, 0]
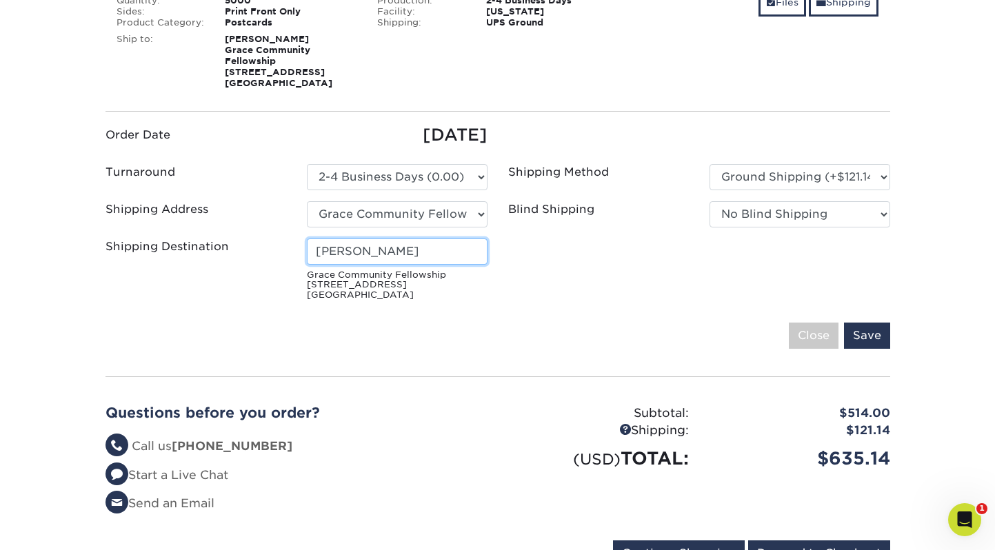
drag, startPoint x: 433, startPoint y: 248, endPoint x: 424, endPoint y: 250, distance: 9.1
click at [430, 248] on input "[PERSON_NAME]" at bounding box center [397, 252] width 181 height 26
drag, startPoint x: 365, startPoint y: 255, endPoint x: 289, endPoint y: 261, distance: 76.1
click at [322, 260] on input "[PERSON_NAME]" at bounding box center [397, 252] width 181 height 26
drag, startPoint x: 289, startPoint y: 261, endPoint x: 281, endPoint y: 261, distance: 8.3
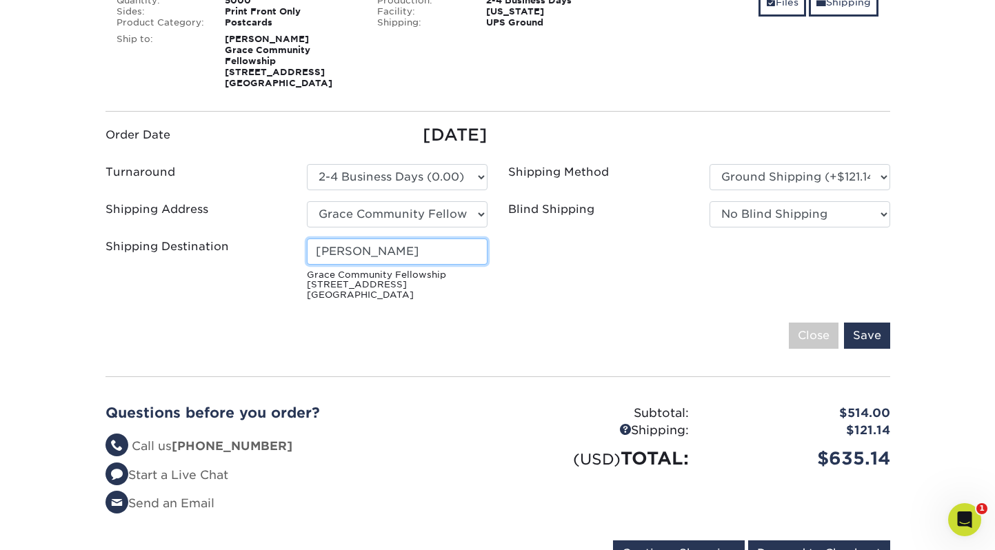
click at [283, 261] on div "Shipping Destination [PERSON_NAME] [DEMOGRAPHIC_DATA] [STREET_ADDRESS]" at bounding box center [296, 273] width 403 height 68
drag, startPoint x: 281, startPoint y: 261, endPoint x: 282, endPoint y: 241, distance: 20.1
click at [282, 241] on div "Shipping Destination" at bounding box center [195, 270] width 201 height 62
drag, startPoint x: 282, startPoint y: 240, endPoint x: 316, endPoint y: 251, distance: 35.6
click at [317, 251] on div "Shipping Destination [PERSON_NAME] [DEMOGRAPHIC_DATA] [STREET_ADDRESS]" at bounding box center [296, 273] width 403 height 68
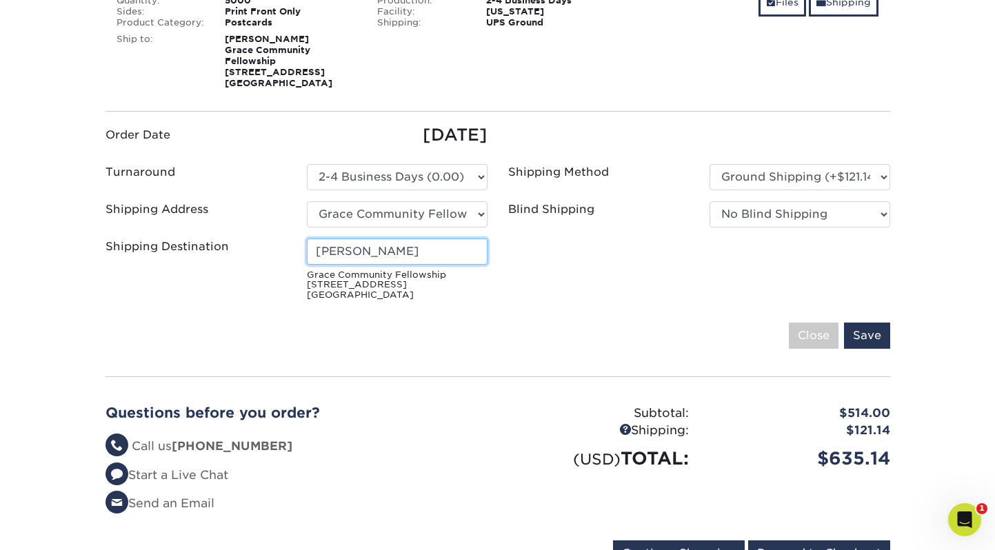
drag, startPoint x: 316, startPoint y: 251, endPoint x: 406, endPoint y: 254, distance: 90.4
click at [406, 254] on input "[PERSON_NAME]" at bounding box center [397, 252] width 181 height 26
type input "[PERSON_NAME]"
click at [477, 308] on fieldset "Order Date [DATE] Turnaround Please Select 2-4 Business Days (0.00)" at bounding box center [498, 244] width 785 height 243
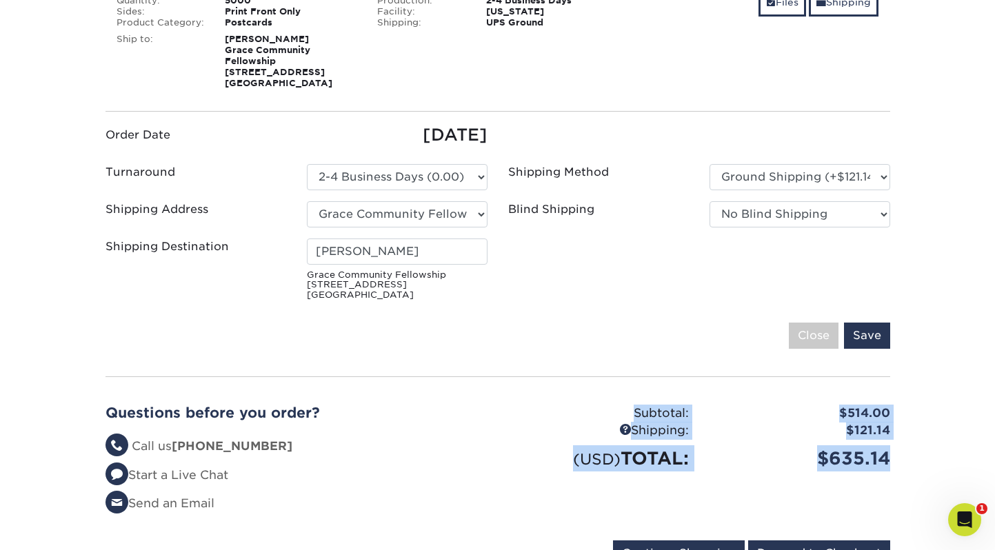
drag, startPoint x: 890, startPoint y: 459, endPoint x: 635, endPoint y: 417, distance: 258.0
click at [635, 417] on div "YOUR CART Empty Cart Your Cart is Empty View Account Active Orders Order Histor…" at bounding box center [498, 230] width 828 height 707
copy div "Subtotal: $514.00 Shipping: $121.14 (USD) TOTAL: $635.14"
click at [758, 408] on div "$514.00" at bounding box center [799, 414] width 201 height 18
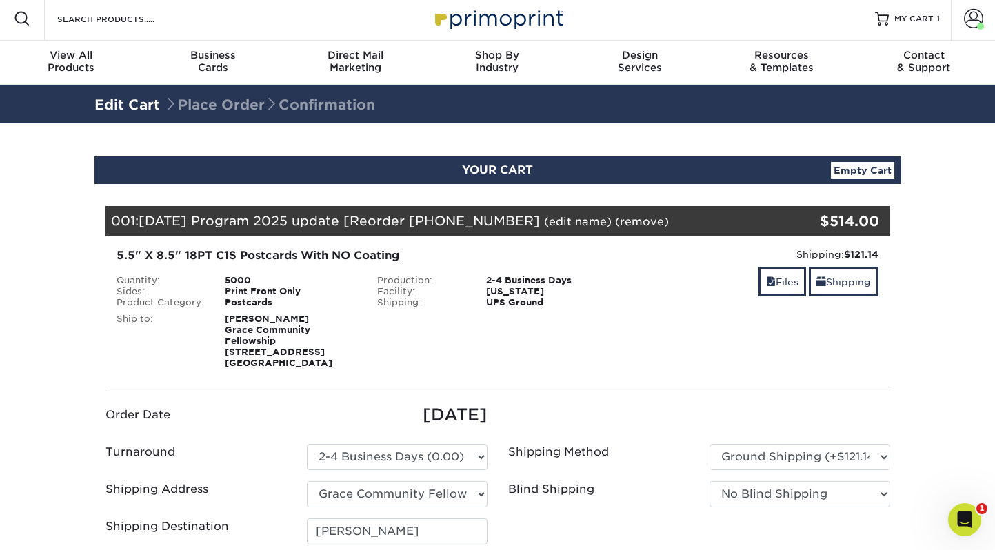
scroll to position [0, 0]
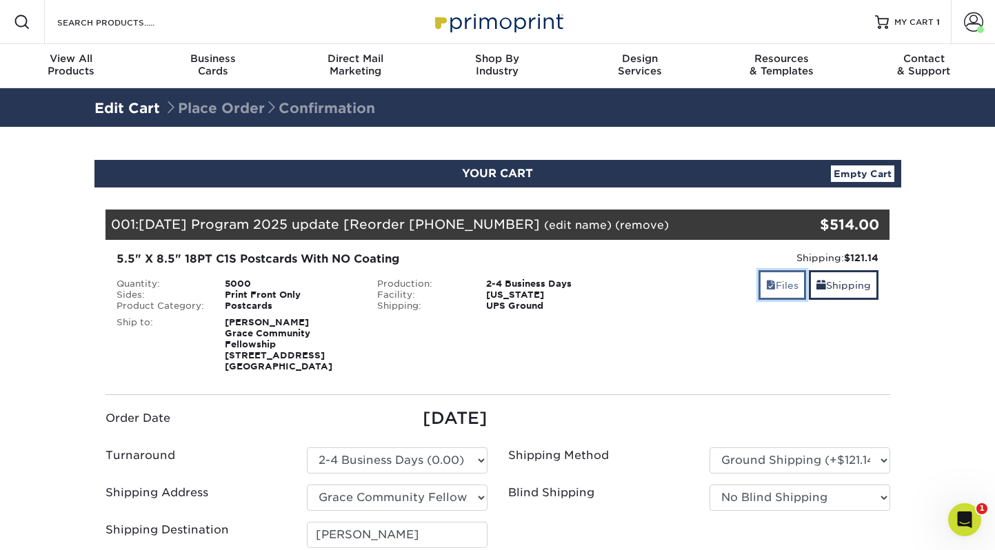
click at [780, 290] on link "Files" at bounding box center [783, 285] width 48 height 30
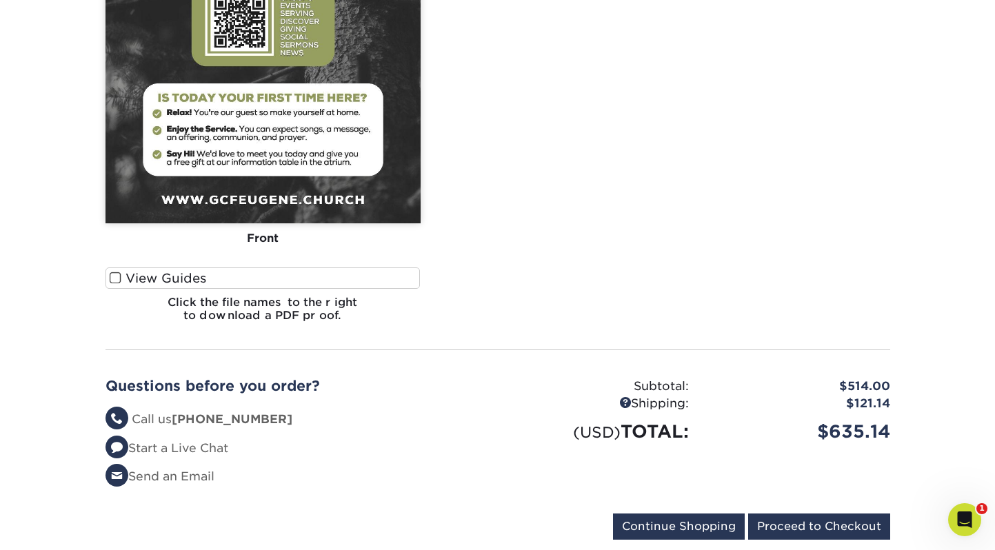
scroll to position [688, 0]
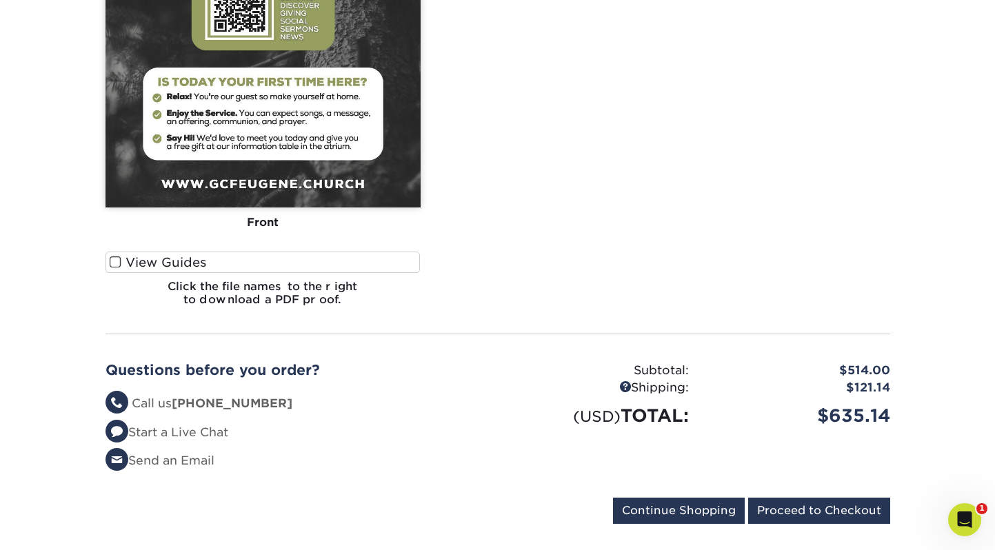
click at [115, 264] on span at bounding box center [116, 262] width 12 height 13
click at [0, 0] on input "View Guides" at bounding box center [0, 0] width 0 height 0
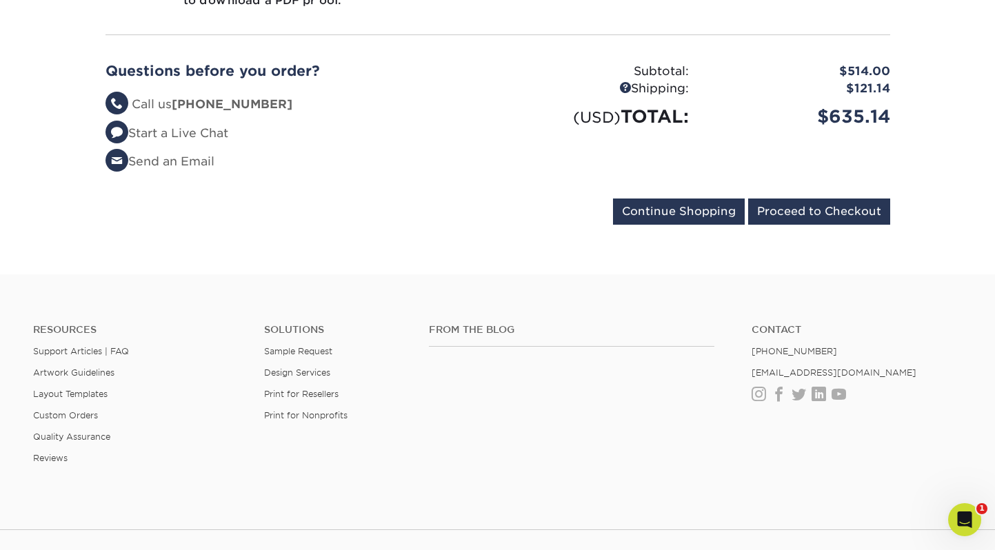
scroll to position [1040, 0]
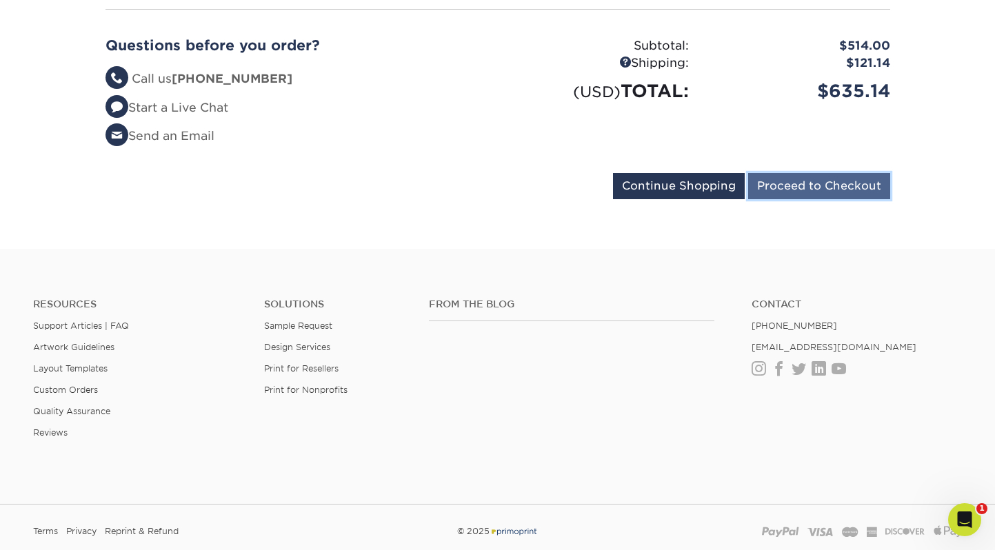
click at [855, 188] on input "Proceed to Checkout" at bounding box center [819, 186] width 142 height 26
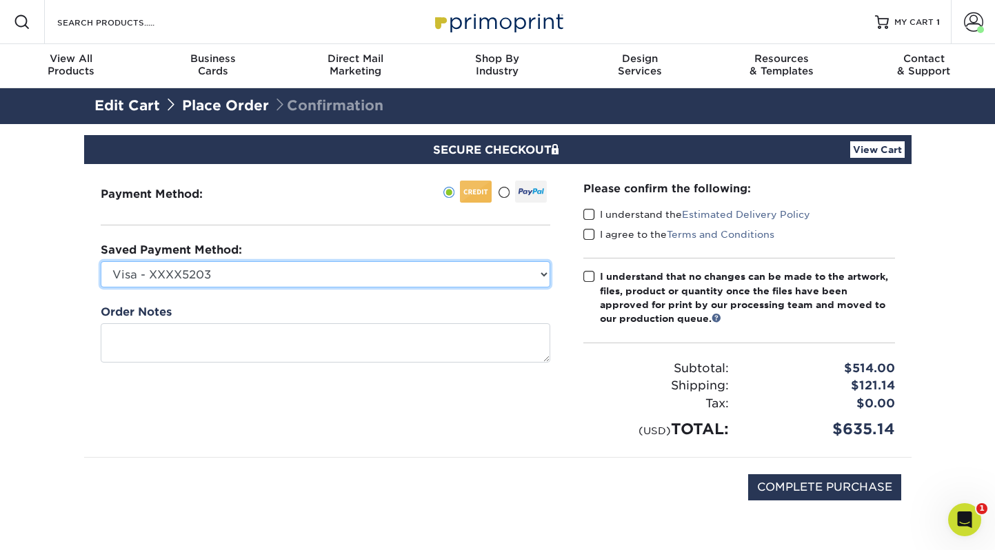
click at [543, 273] on select "Visa - XXXX5203 Visa - XXXX6454 JF - XXXX4018 Visa - XXXX9828 Visa - XXXX9828 N…" at bounding box center [326, 274] width 450 height 26
select select "72213"
click at [101, 261] on select "Visa - XXXX5203 Visa - XXXX6454 JF - XXXX4018 Visa - XXXX9828 Visa - XXXX9828 N…" at bounding box center [326, 274] width 450 height 26
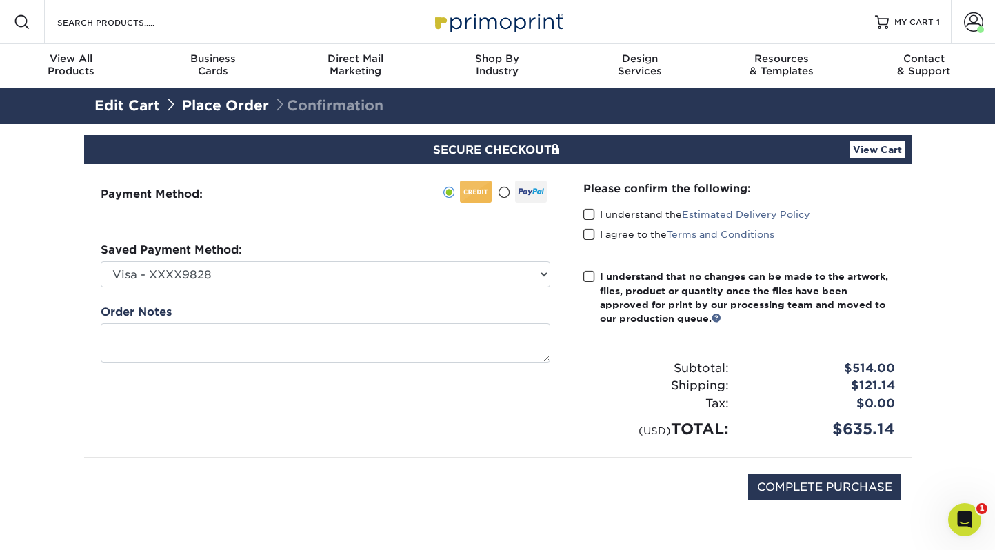
click at [588, 215] on span at bounding box center [590, 214] width 12 height 13
click at [0, 0] on input "I understand the Estimated Delivery Policy" at bounding box center [0, 0] width 0 height 0
click at [591, 233] on span at bounding box center [590, 234] width 12 height 13
click at [0, 0] on input "I agree to the Terms and Conditions" at bounding box center [0, 0] width 0 height 0
click at [586, 279] on span at bounding box center [590, 276] width 12 height 13
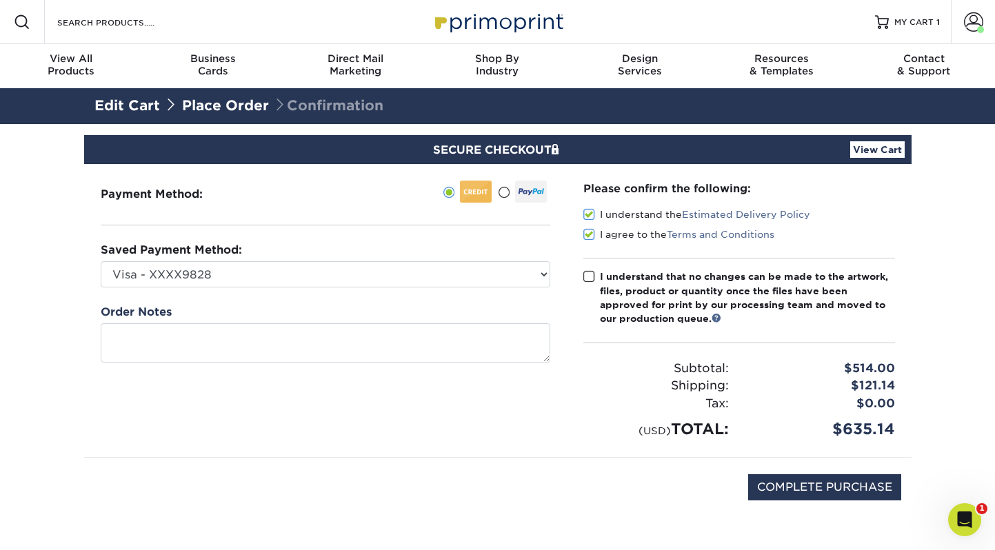
click at [0, 0] on input "I understand that no changes can be made to the artwork, files, product or quan…" at bounding box center [0, 0] width 0 height 0
click at [810, 489] on input "COMPLETE PURCHASE" at bounding box center [824, 488] width 153 height 26
type input "PROCESSING, PLEASE WAIT..."
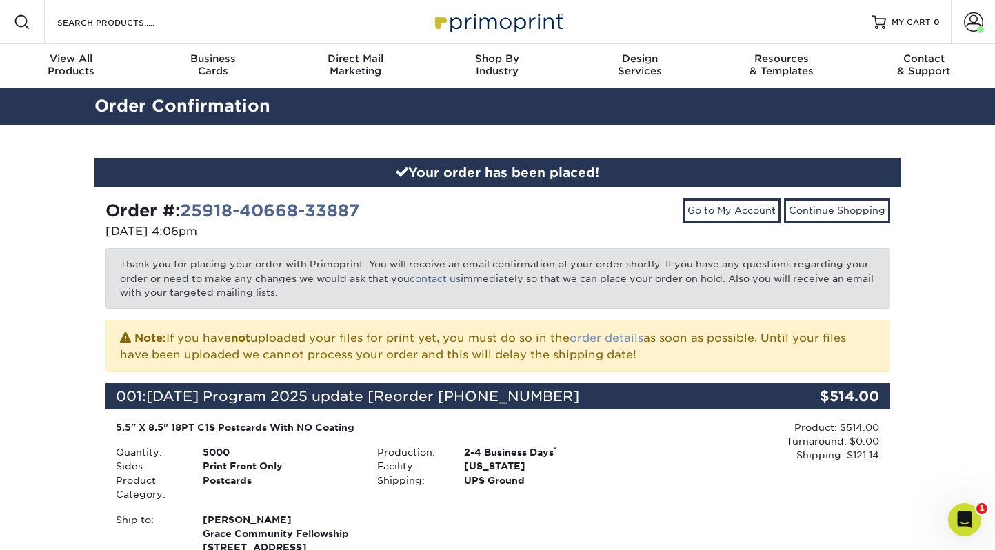
click at [625, 340] on link "order details" at bounding box center [607, 338] width 74 height 13
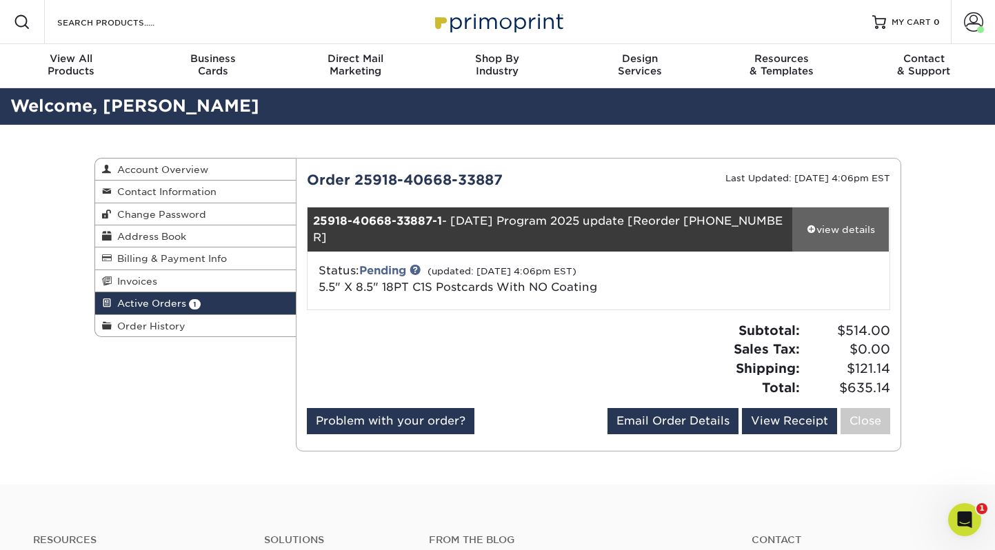
click at [848, 223] on div "view details" at bounding box center [841, 230] width 97 height 14
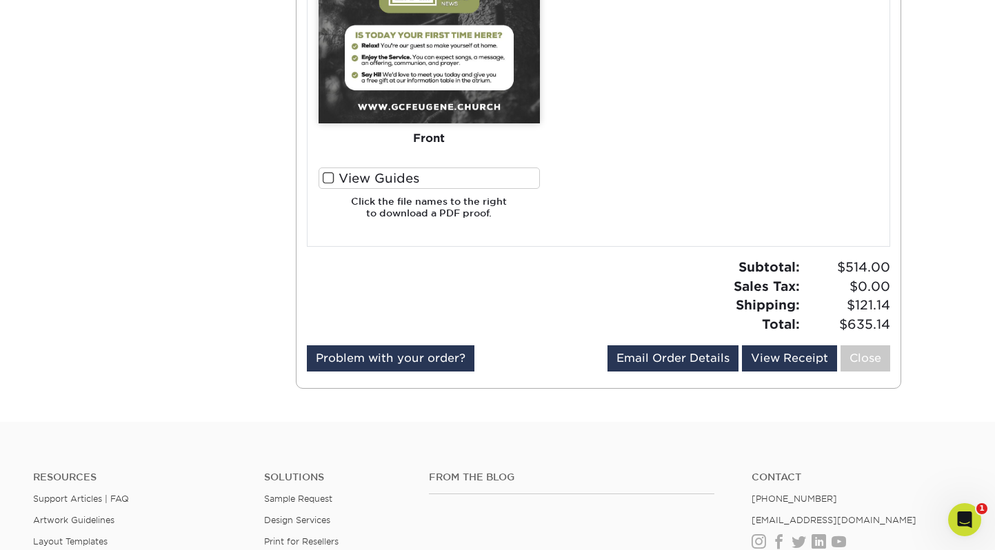
scroll to position [839, 0]
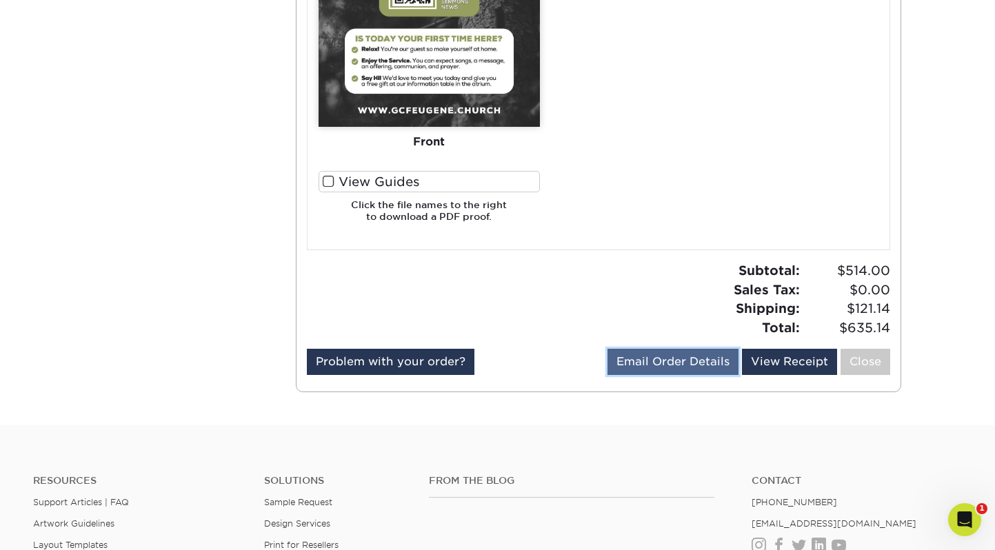
click at [674, 349] on link "Email Order Details" at bounding box center [673, 362] width 131 height 26
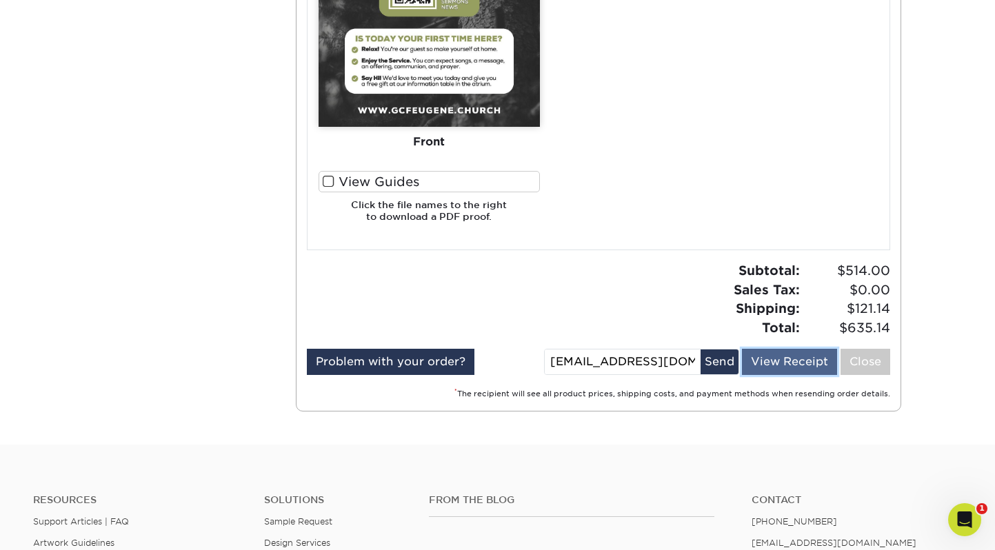
click at [785, 349] on link "View Receipt" at bounding box center [789, 362] width 95 height 26
